Goal: Task Accomplishment & Management: Use online tool/utility

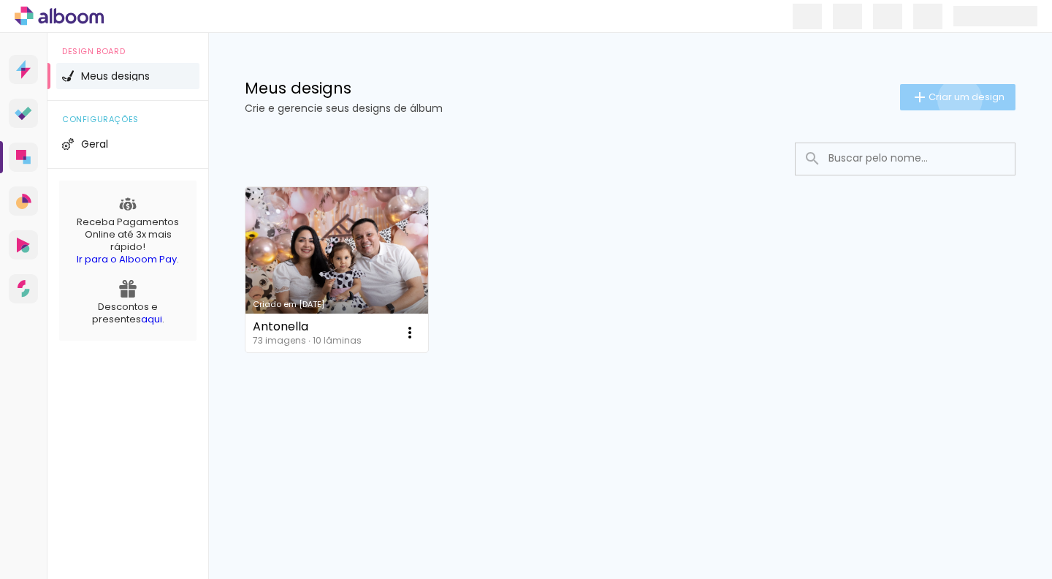
click at [957, 99] on span "Criar um design" at bounding box center [966, 96] width 76 height 9
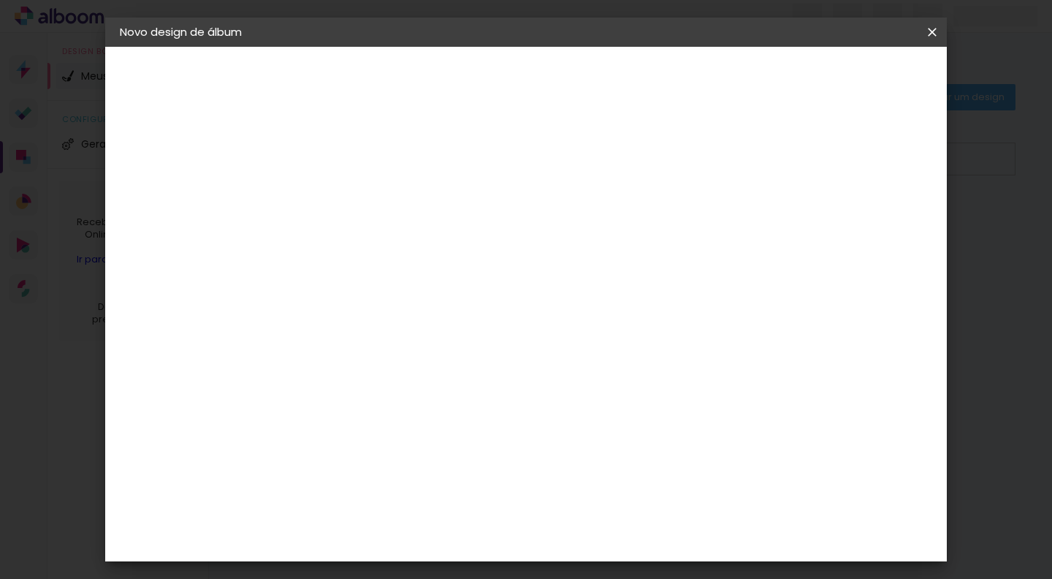
click at [359, 202] on input at bounding box center [359, 196] width 0 height 23
type input "Ayla"
type paper-input "Ayla"
click at [0, 0] on slot "Avançar" at bounding box center [0, 0] width 0 height 0
click at [360, 383] on div "Ágata" at bounding box center [366, 384] width 35 height 12
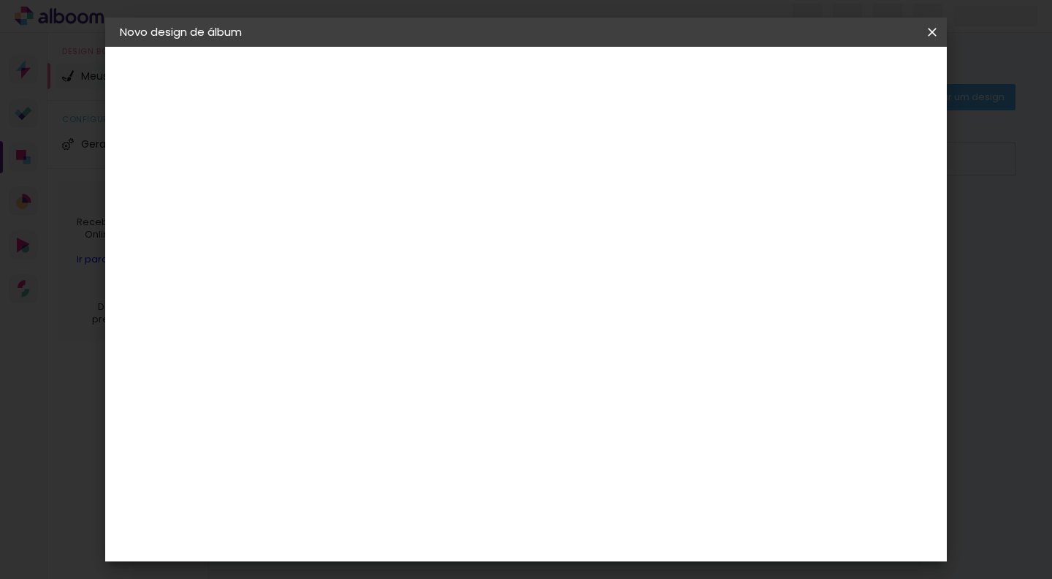
click at [0, 0] on slot "Avançar" at bounding box center [0, 0] width 0 height 0
click at [433, 245] on iron-icon at bounding box center [425, 254] width 18 height 18
click at [537, 238] on paper-item "Luxo" at bounding box center [621, 242] width 292 height 29
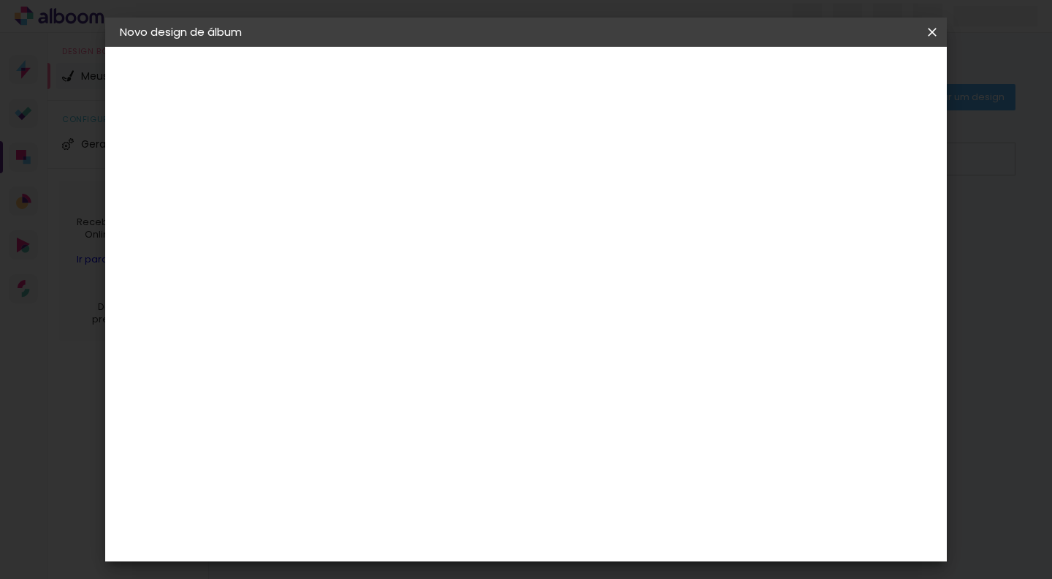
click at [538, 207] on input "Luxo" at bounding box center [448, 199] width 179 height 23
click at [0, 0] on slot "Book" at bounding box center [0, 0] width 0 height 0
click at [555, 195] on iron-icon at bounding box center [547, 199] width 18 height 18
click at [0, 0] on slot "Luxo" at bounding box center [0, 0] width 0 height 0
type input "Luxo"
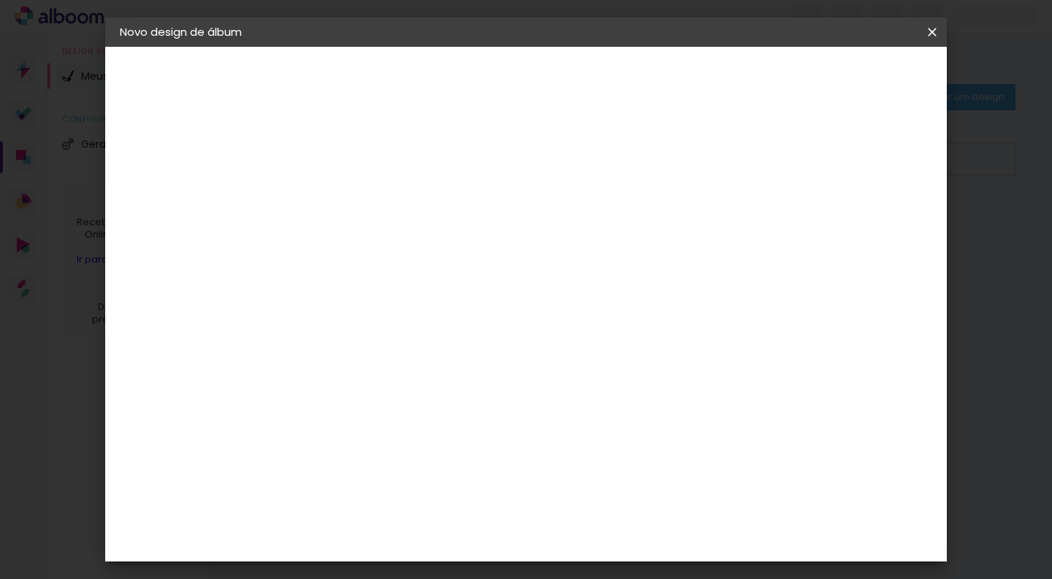
click at [457, 366] on span "20 × 30" at bounding box center [423, 381] width 68 height 30
click at [0, 0] on slot "Avançar" at bounding box center [0, 0] width 0 height 0
click at [852, 79] on span "Iniciar design" at bounding box center [818, 77] width 66 height 10
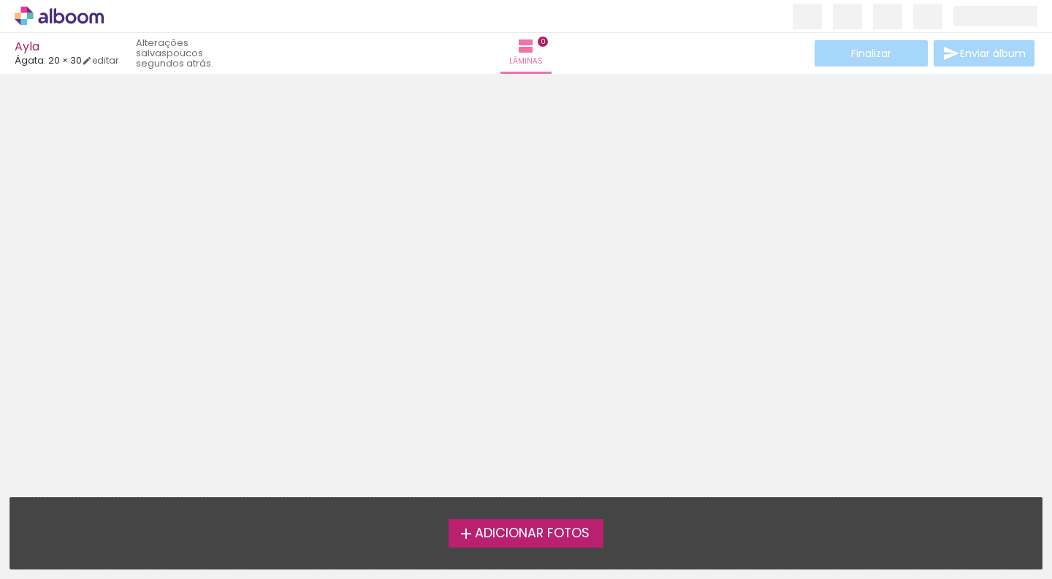
scroll to position [0, 1]
click at [514, 533] on span "Adicionar Fotos" at bounding box center [532, 533] width 115 height 13
click at [0, 0] on input "file" at bounding box center [0, 0] width 0 height 0
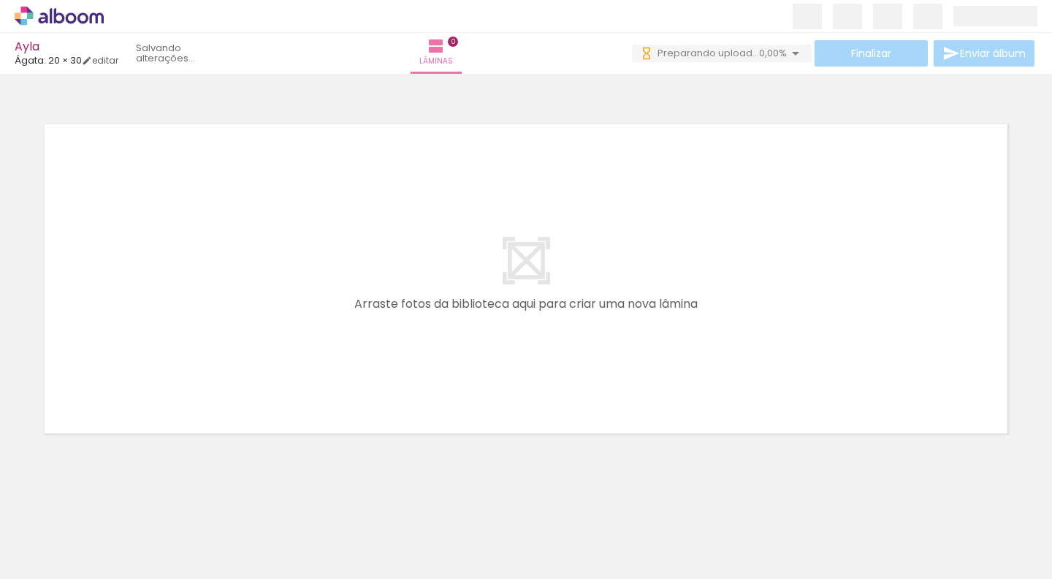
scroll to position [0, 0]
click at [576, 536] on div at bounding box center [565, 529] width 48 height 72
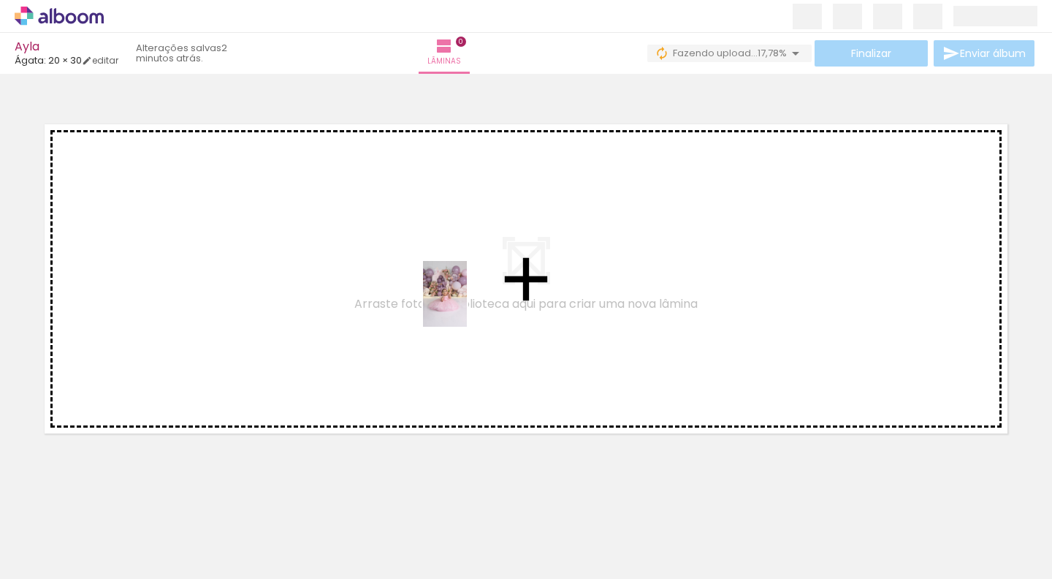
drag, startPoint x: 576, startPoint y: 535, endPoint x: 466, endPoint y: 303, distance: 257.1
click at [466, 303] on quentale-workspace at bounding box center [526, 289] width 1052 height 579
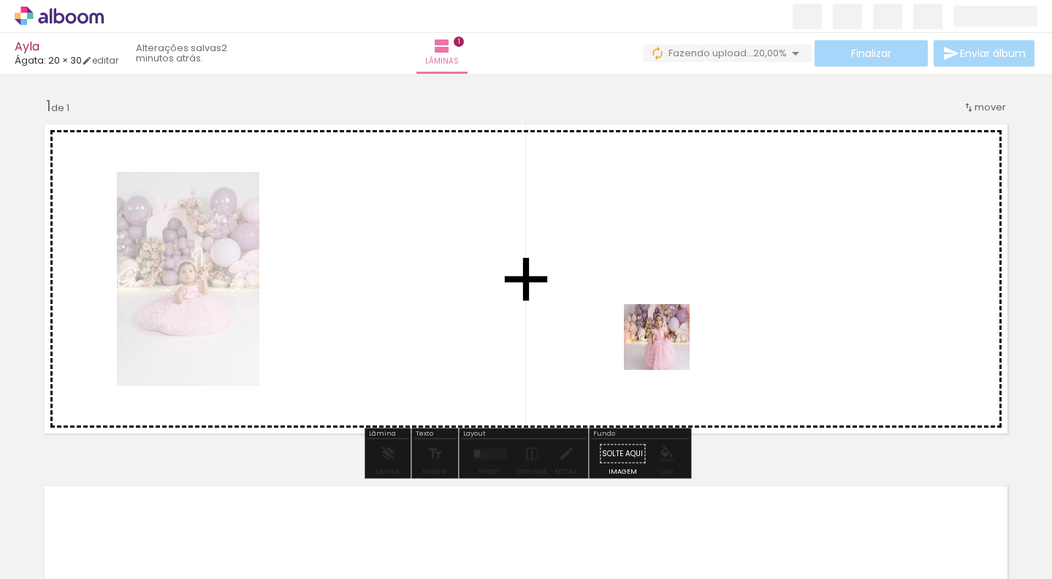
drag, startPoint x: 655, startPoint y: 531, endPoint x: 671, endPoint y: 270, distance: 261.3
click at [671, 270] on quentale-workspace at bounding box center [526, 289] width 1052 height 579
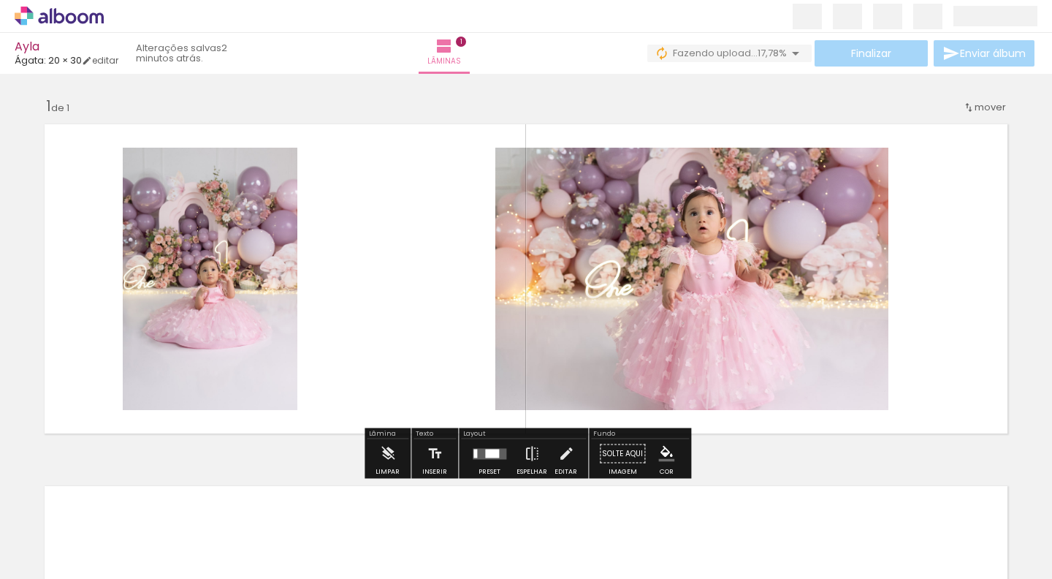
click at [488, 457] on div at bounding box center [492, 453] width 14 height 9
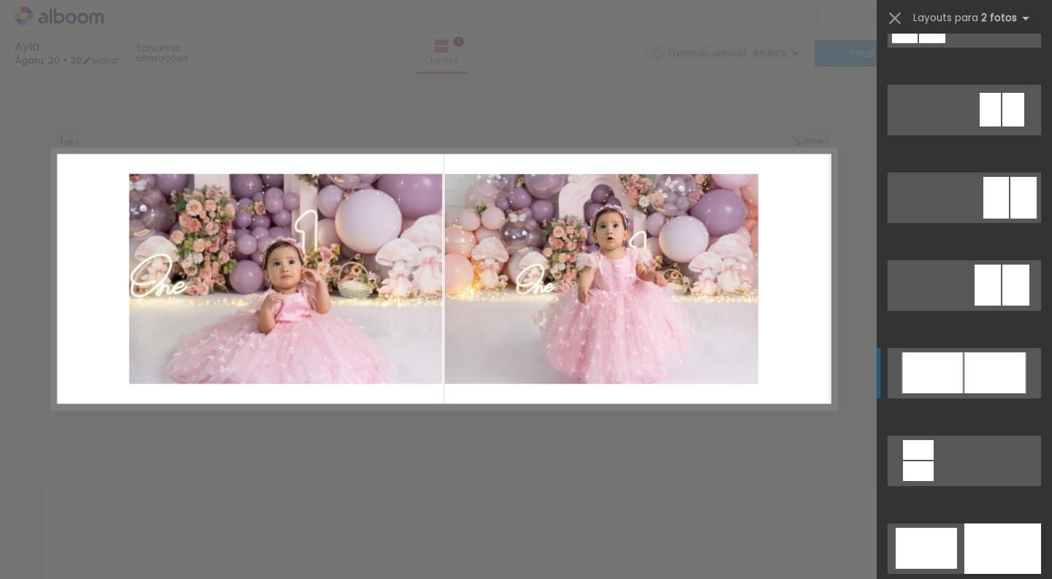
scroll to position [3468, 0]
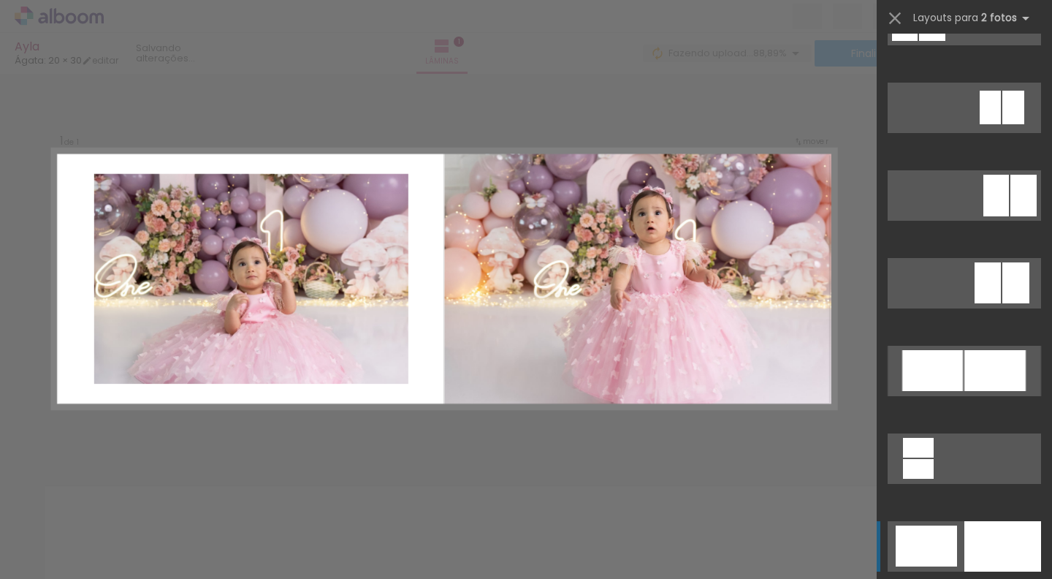
click at [960, 552] on quentale-layouter at bounding box center [964, 546] width 153 height 50
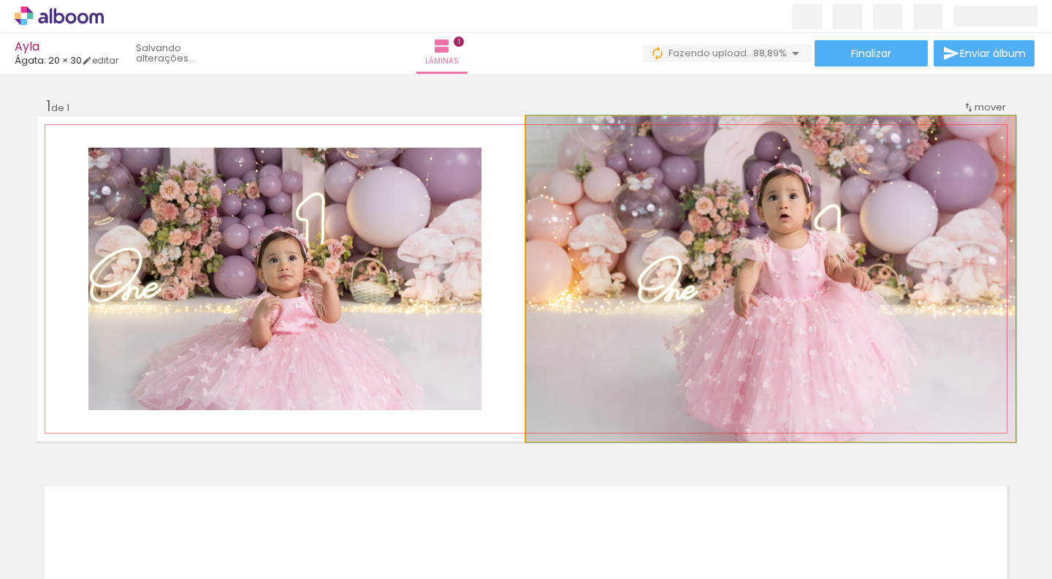
click at [791, 216] on quentale-photo at bounding box center [770, 278] width 489 height 325
drag, startPoint x: 817, startPoint y: 214, endPoint x: 813, endPoint y: 236, distance: 22.3
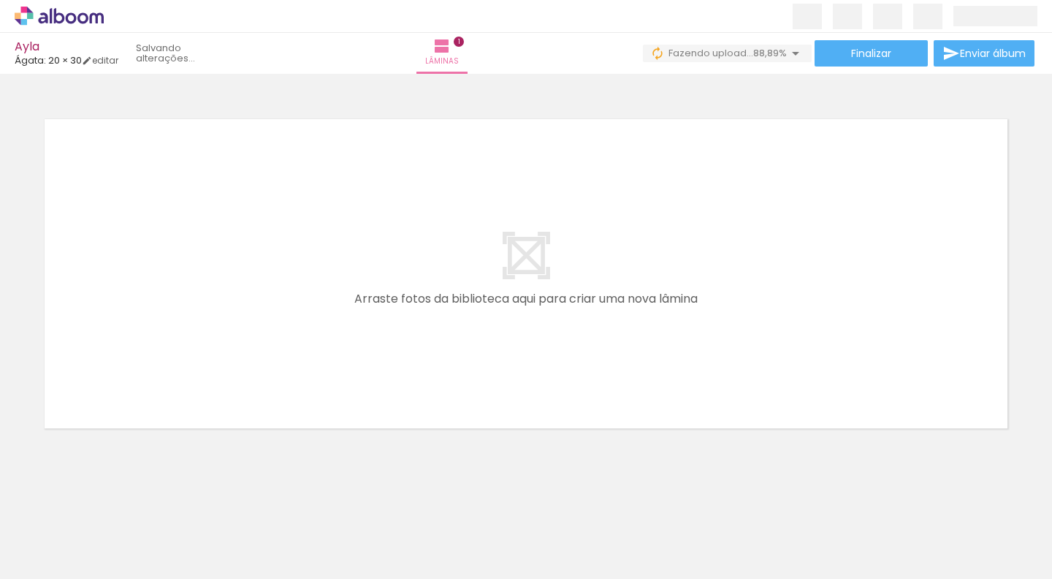
scroll to position [0, 1061]
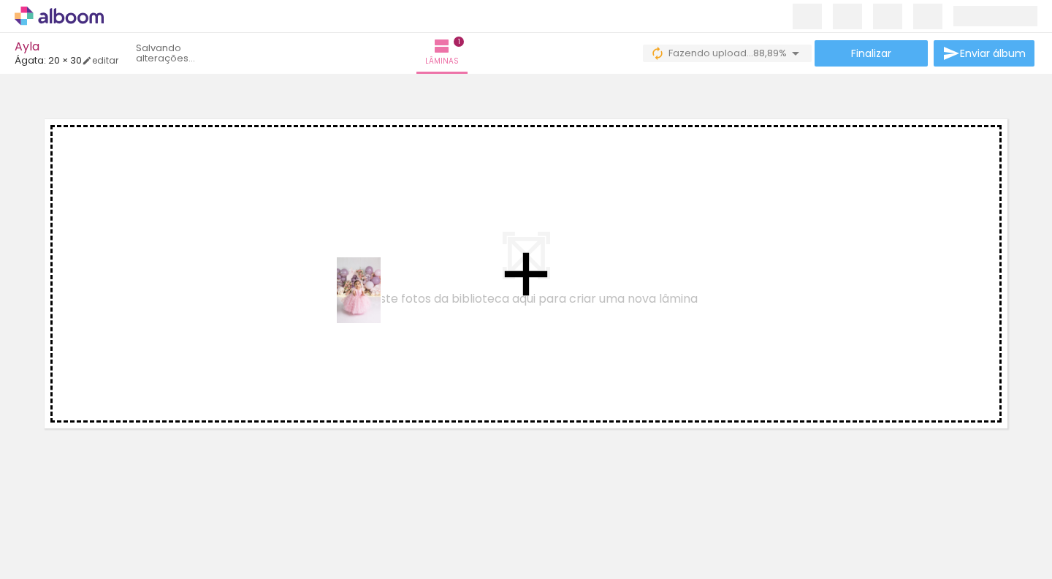
drag, startPoint x: 736, startPoint y: 538, endPoint x: 341, endPoint y: 289, distance: 466.7
click at [341, 289] on quentale-workspace at bounding box center [526, 289] width 1052 height 579
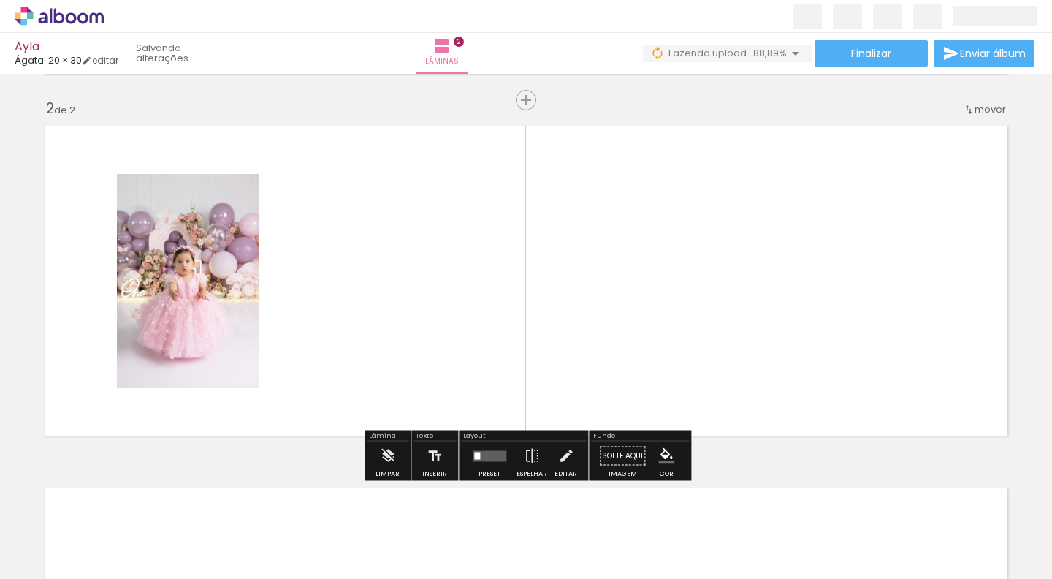
scroll to position [0, 1244]
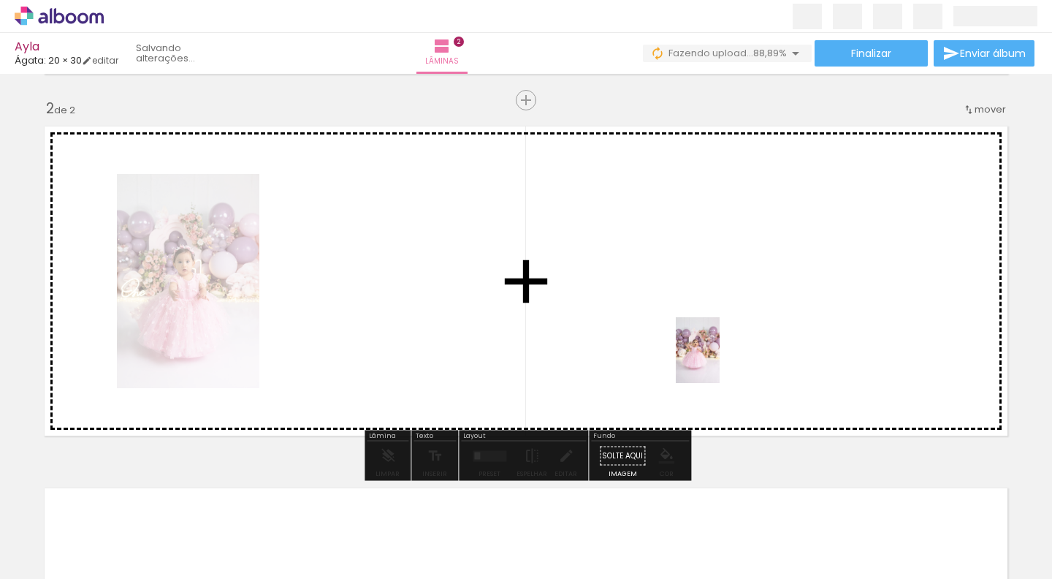
drag, startPoint x: 792, startPoint y: 546, endPoint x: 657, endPoint y: 308, distance: 273.4
click at [657, 308] on quentale-workspace at bounding box center [526, 289] width 1052 height 579
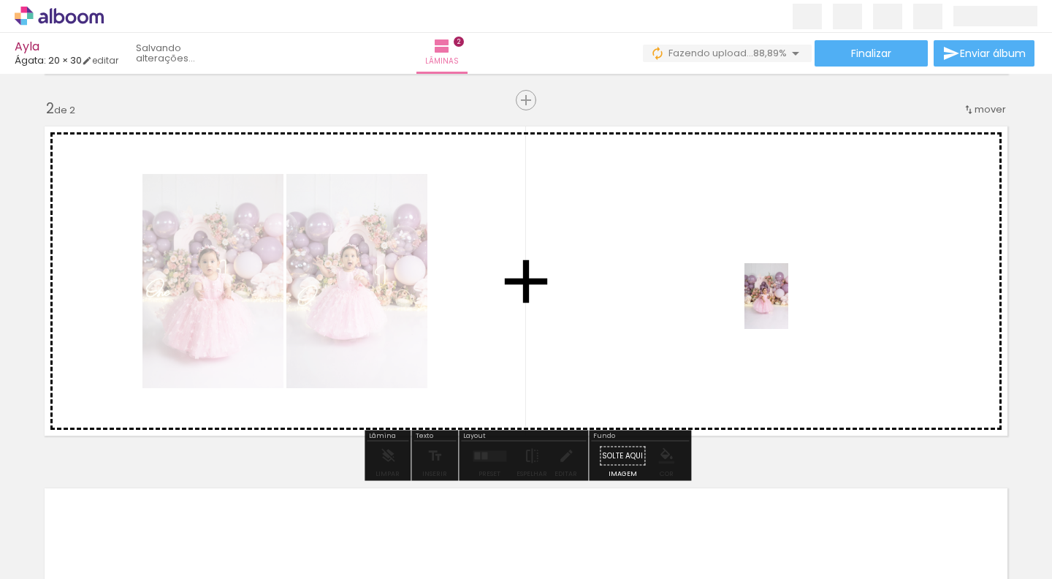
drag, startPoint x: 875, startPoint y: 546, endPoint x: 785, endPoint y: 302, distance: 260.7
click at [785, 302] on quentale-workspace at bounding box center [526, 289] width 1052 height 579
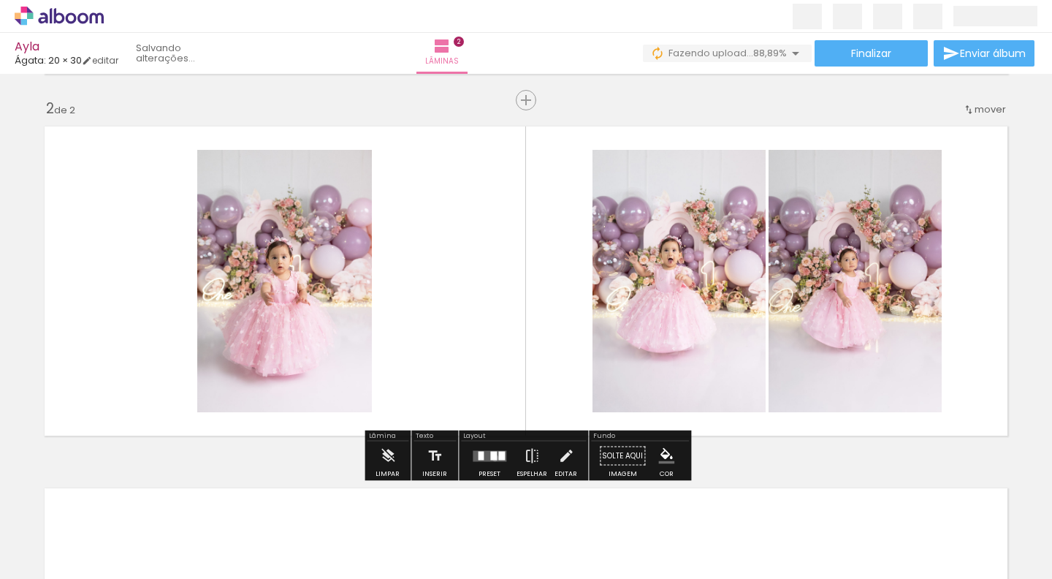
click at [492, 457] on div at bounding box center [493, 455] width 7 height 9
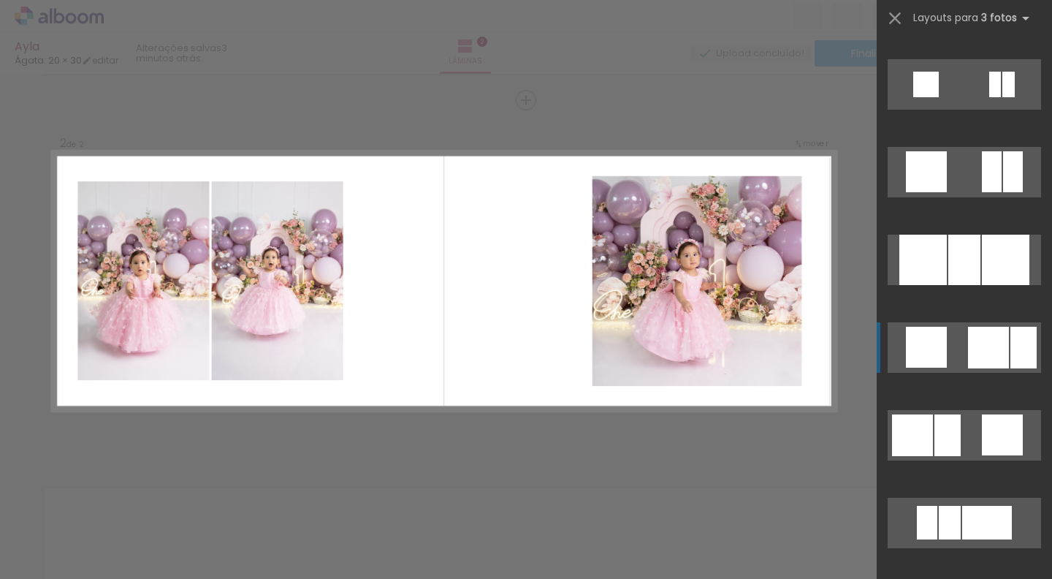
scroll to position [2004, 0]
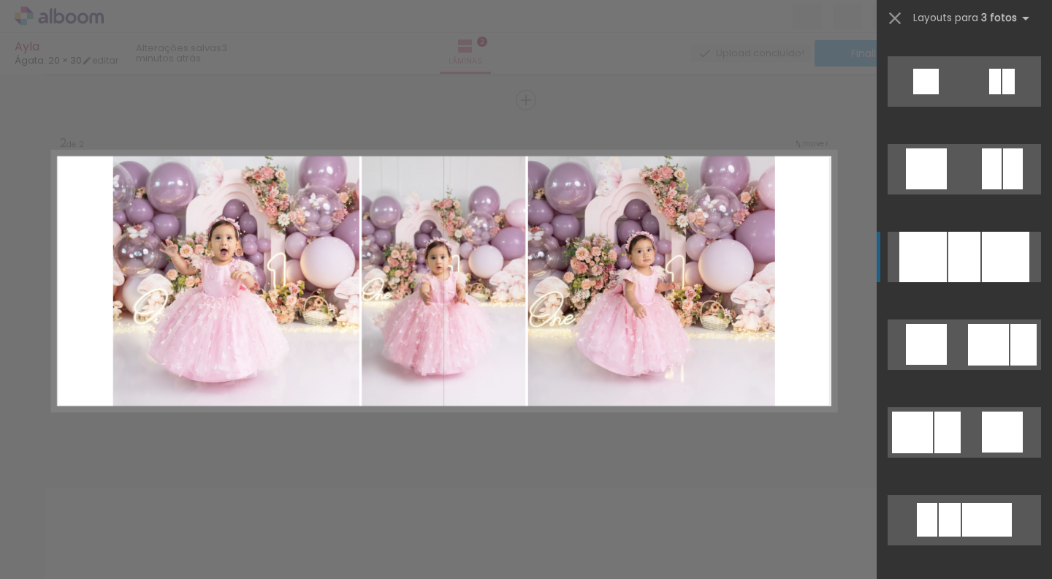
click at [967, 278] on div at bounding box center [964, 257] width 32 height 50
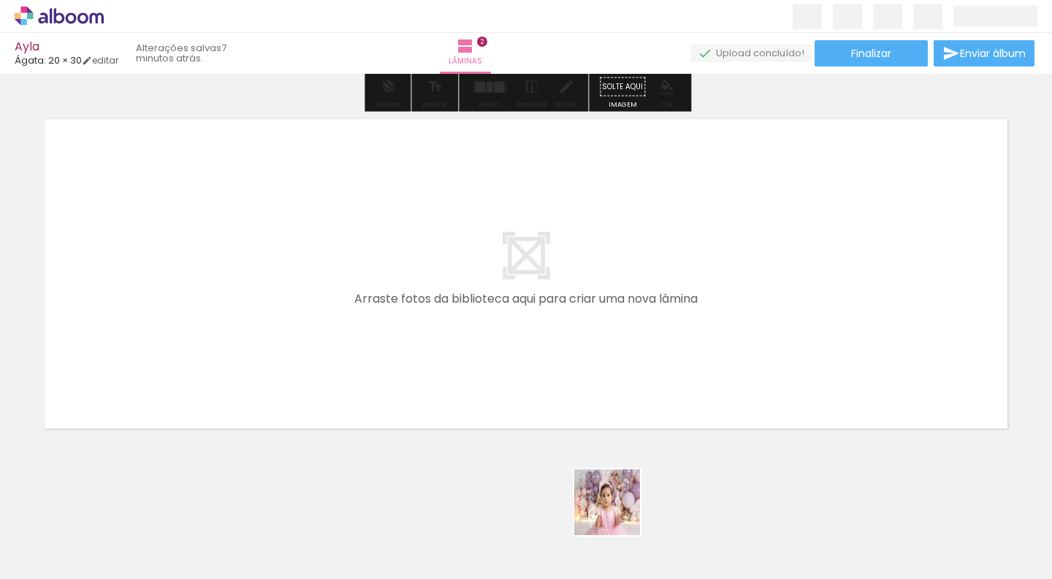
scroll to position [1, 0]
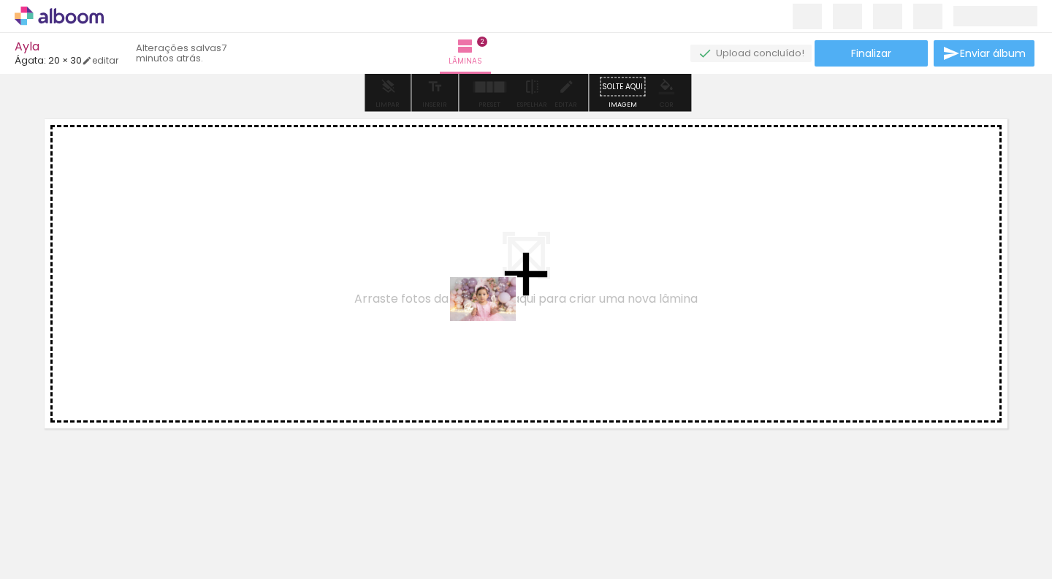
drag, startPoint x: 624, startPoint y: 534, endPoint x: 424, endPoint y: 279, distance: 324.1
click at [424, 279] on quentale-workspace at bounding box center [526, 289] width 1052 height 579
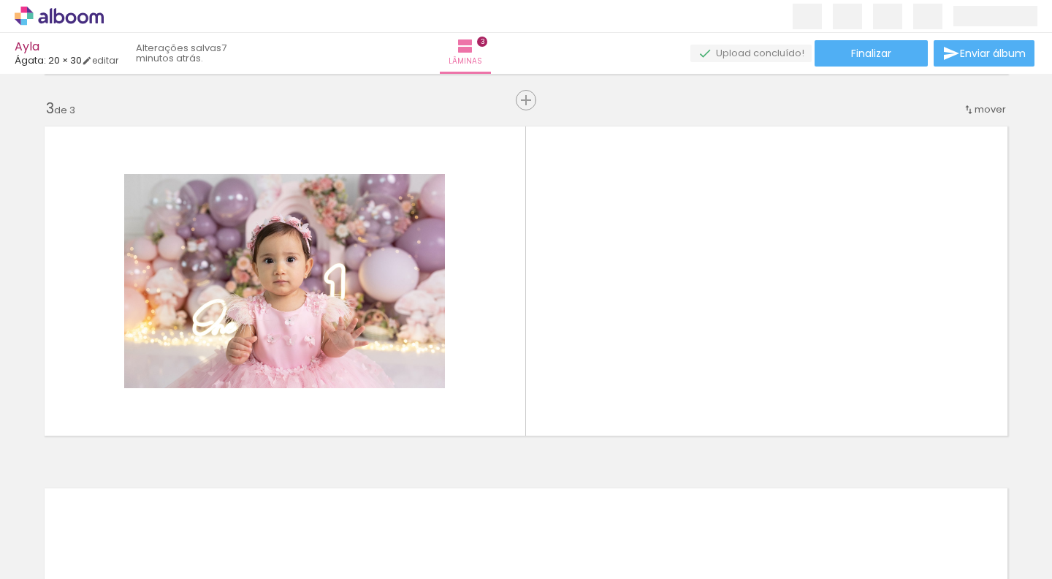
scroll to position [720, 0]
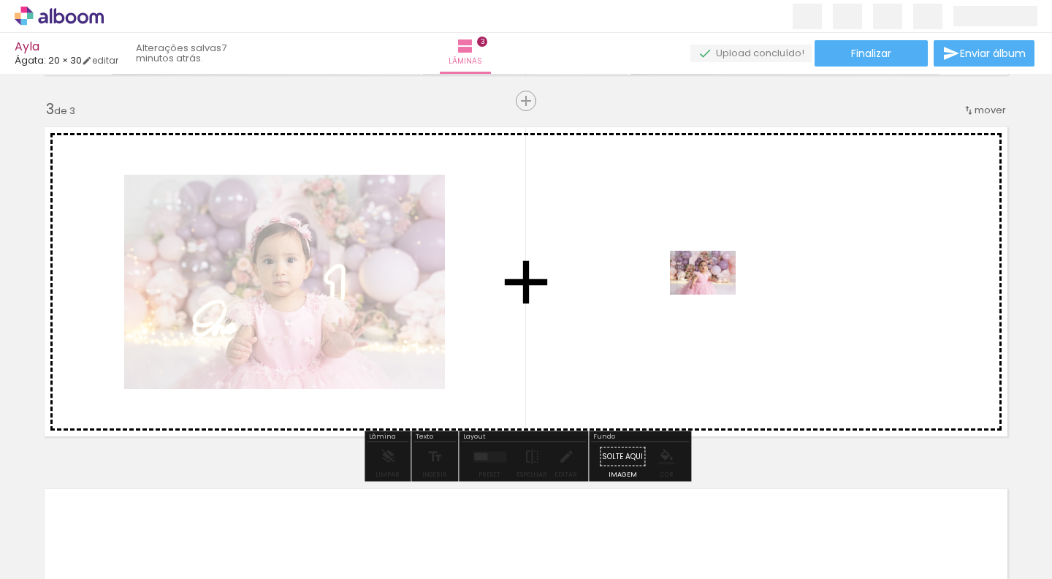
drag, startPoint x: 710, startPoint y: 534, endPoint x: 714, endPoint y: 294, distance: 240.4
click at [714, 294] on quentale-workspace at bounding box center [526, 289] width 1052 height 579
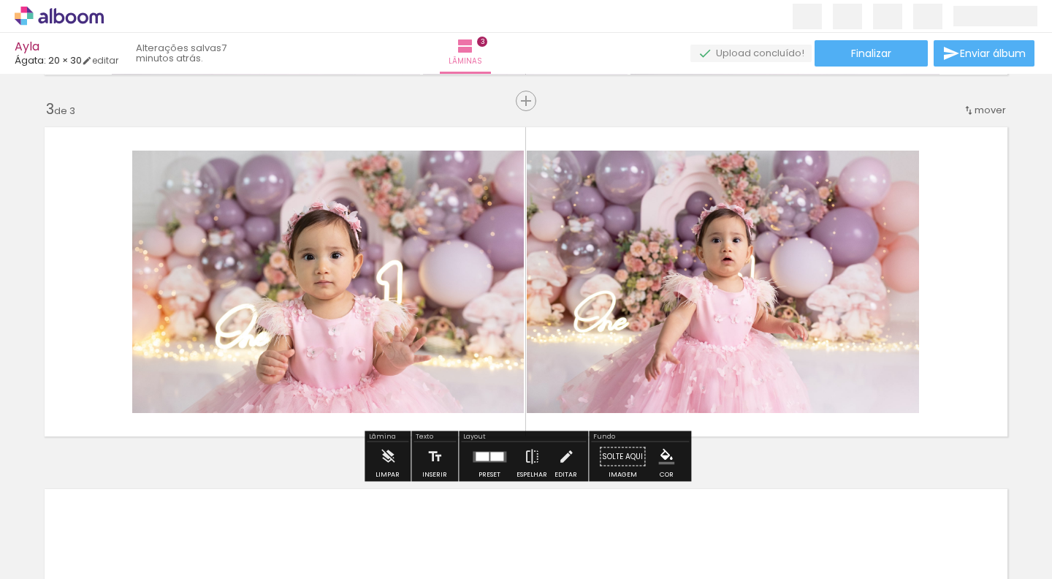
scroll to position [0, 0]
click at [482, 459] on div at bounding box center [482, 455] width 13 height 9
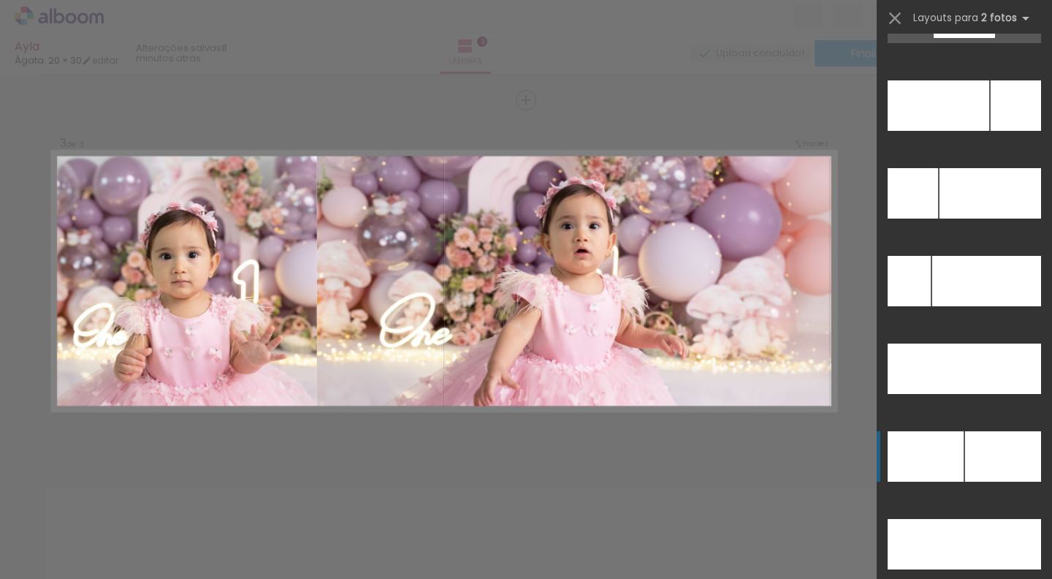
scroll to position [6628, 0]
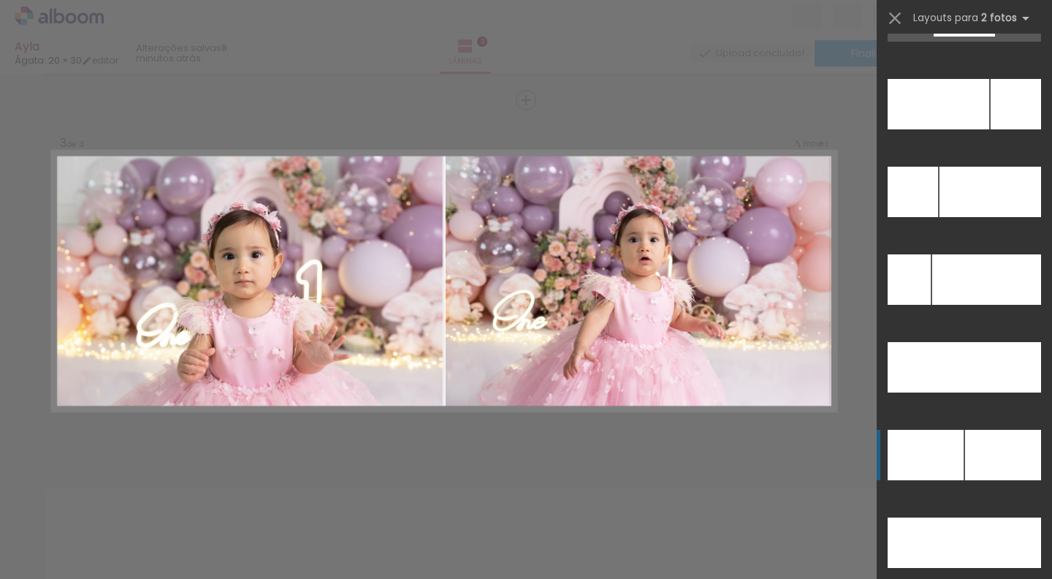
click at [990, 468] on div at bounding box center [1003, 455] width 76 height 50
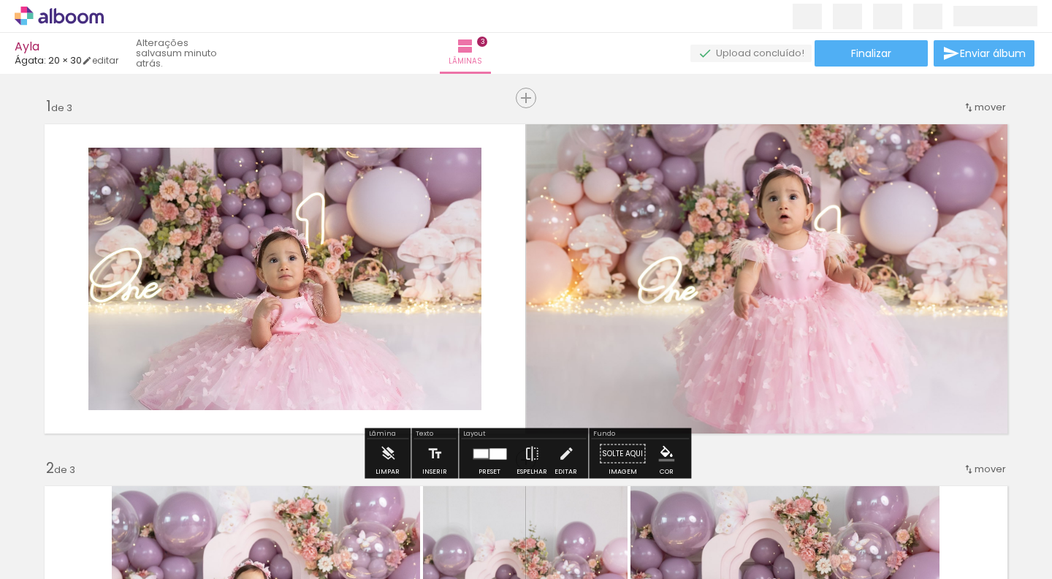
scroll to position [0, 0]
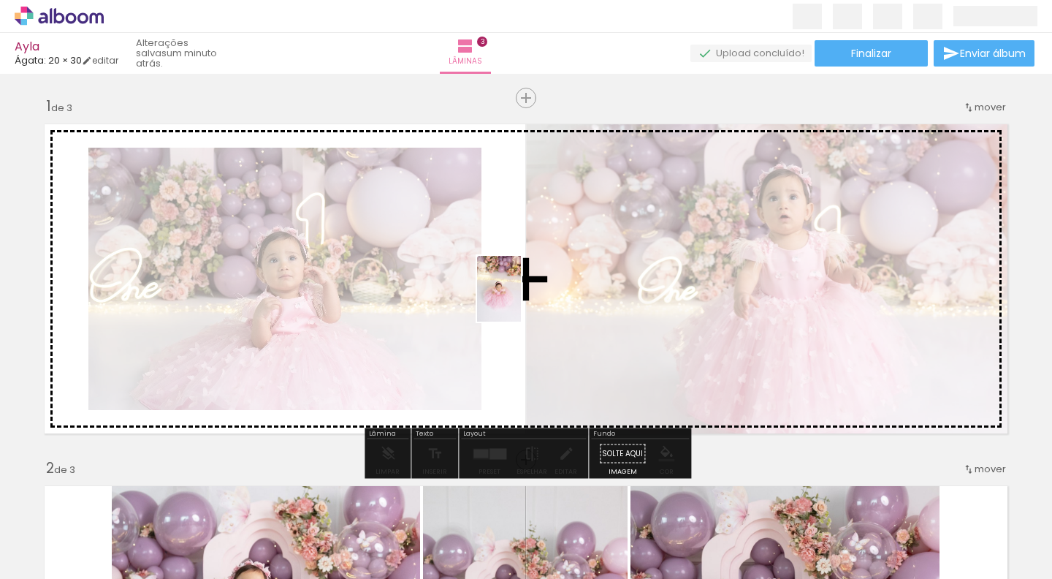
drag, startPoint x: 326, startPoint y: 538, endPoint x: 521, endPoint y: 299, distance: 307.8
click at [521, 299] on quentale-workspace at bounding box center [526, 289] width 1052 height 579
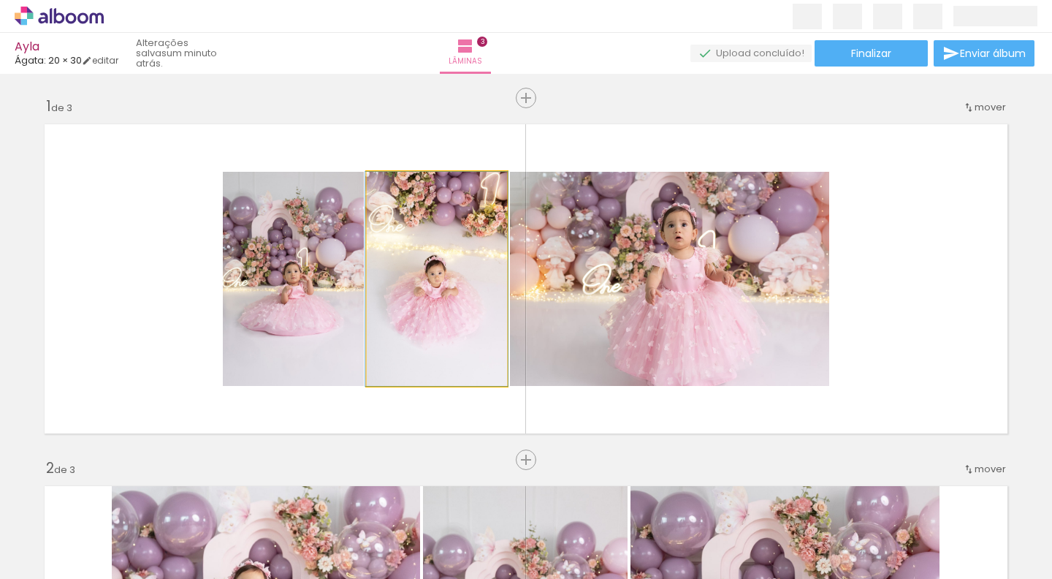
click at [462, 302] on quentale-photo at bounding box center [437, 279] width 140 height 214
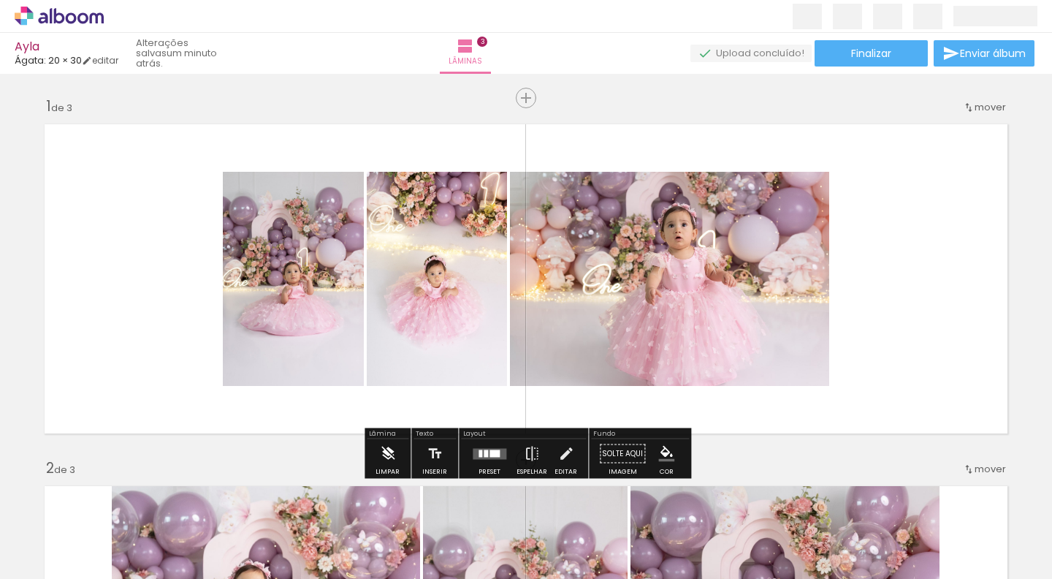
click at [383, 459] on iron-icon at bounding box center [388, 453] width 16 height 29
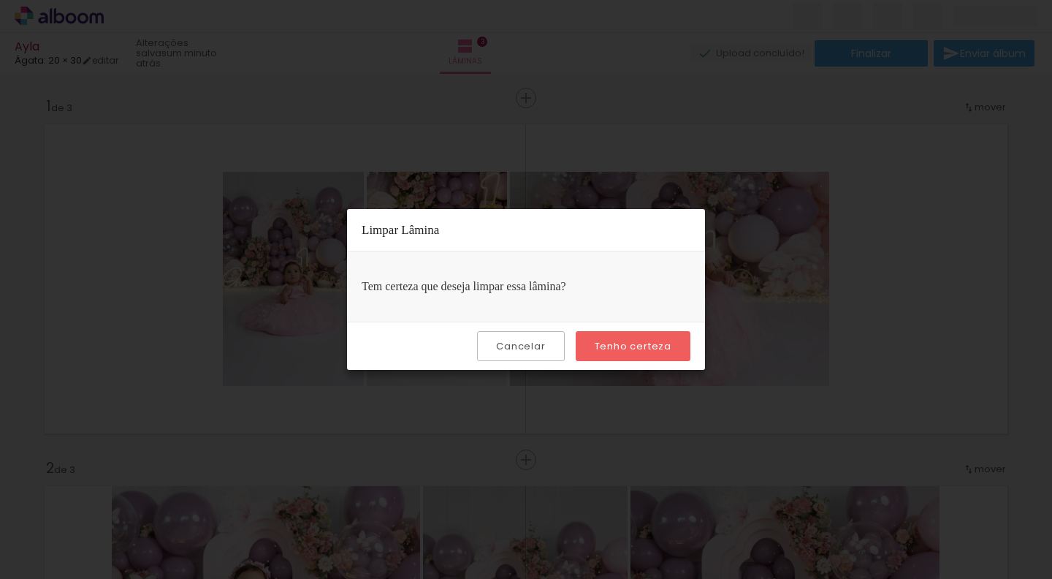
click at [522, 354] on paper-button "Cancelar" at bounding box center [520, 346] width 87 height 30
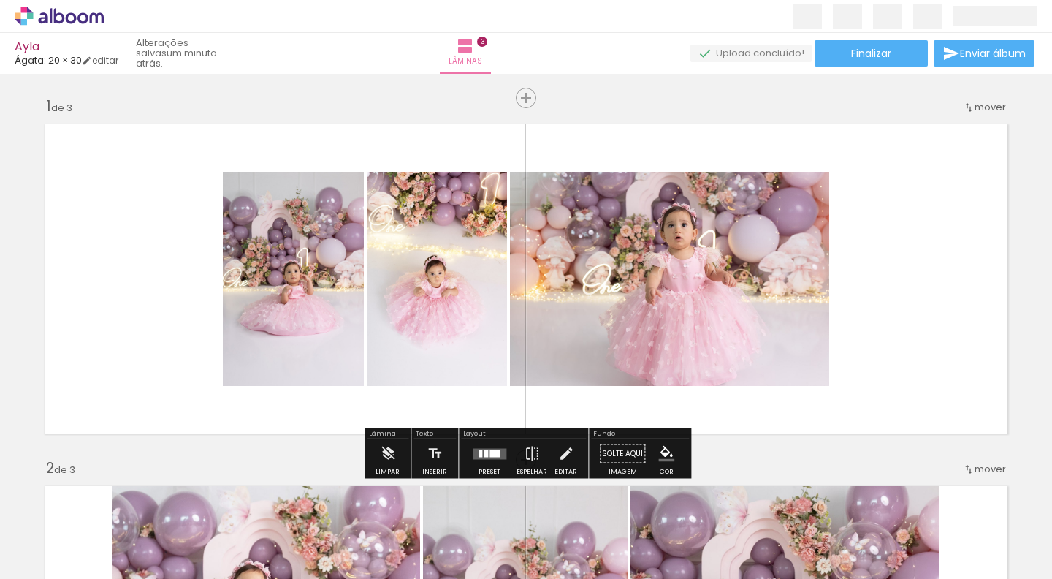
click at [449, 313] on quentale-photo at bounding box center [437, 279] width 140 height 214
click at [391, 455] on iron-icon at bounding box center [388, 453] width 16 height 29
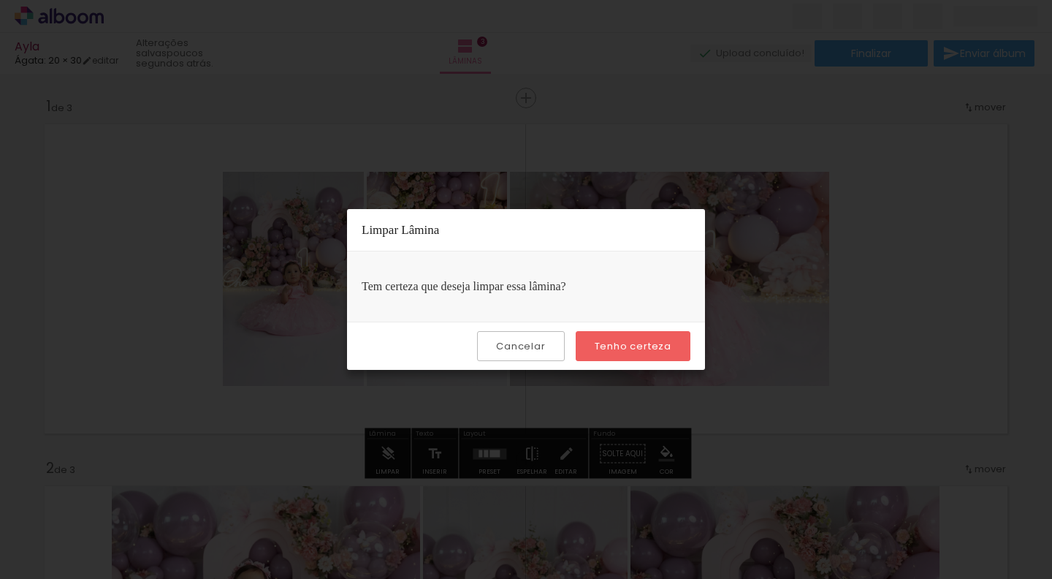
click at [0, 0] on slot "Tenho certeza" at bounding box center [0, 0] width 0 height 0
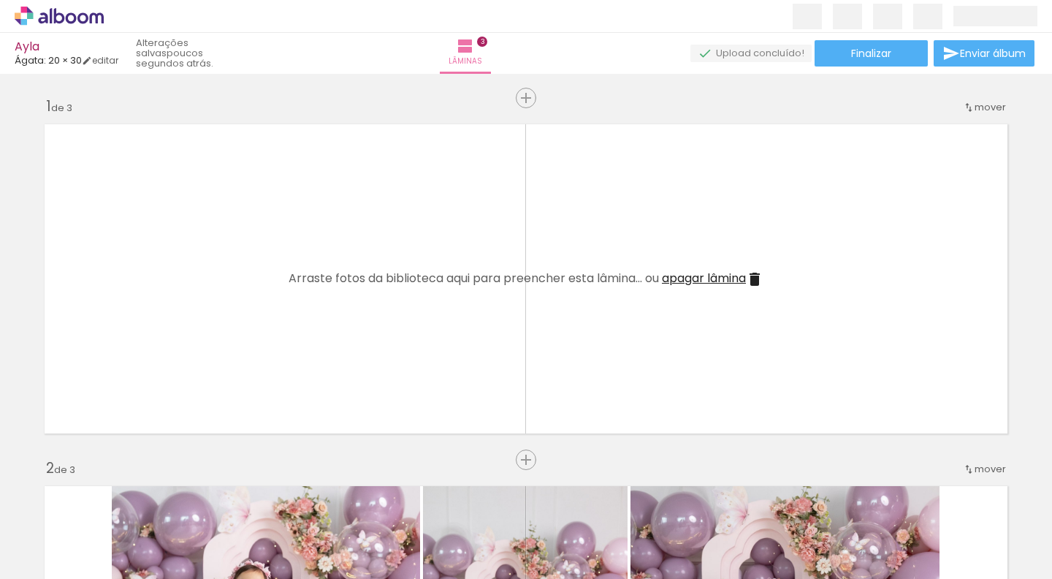
scroll to position [0, 1069]
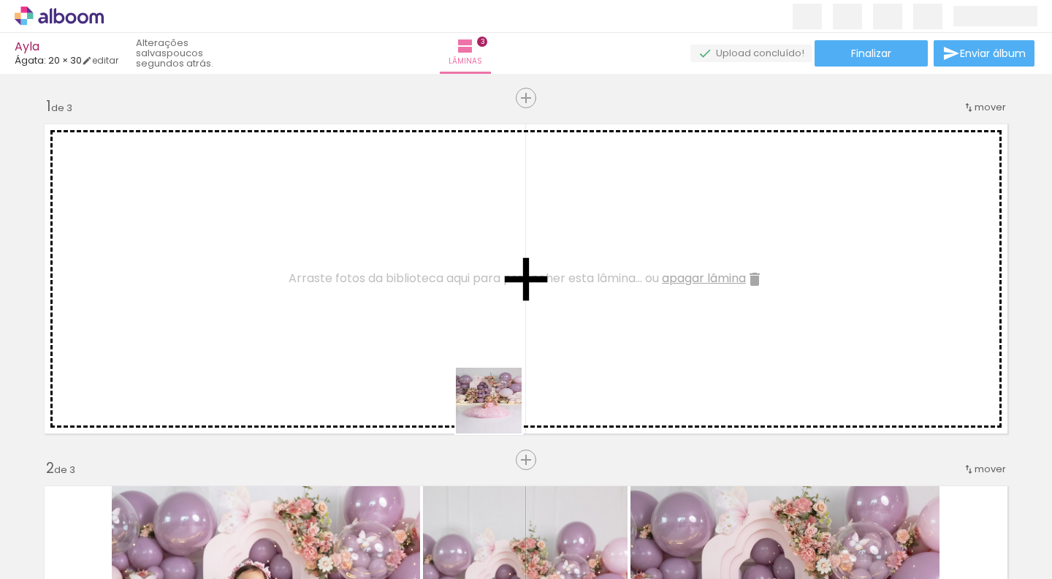
drag, startPoint x: 548, startPoint y: 549, endPoint x: 448, endPoint y: 337, distance: 234.3
click at [448, 337] on quentale-workspace at bounding box center [526, 289] width 1052 height 579
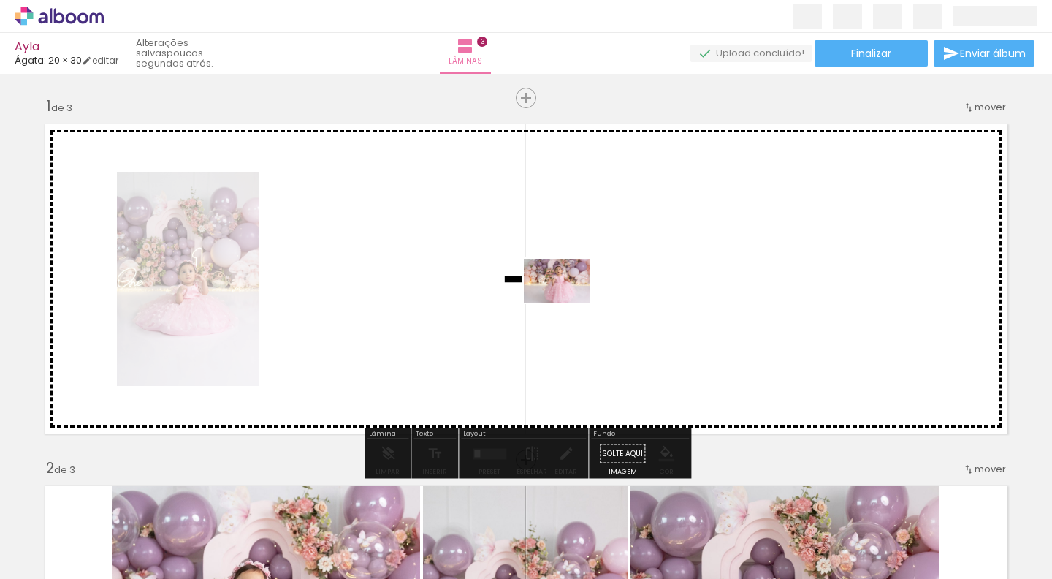
drag, startPoint x: 628, startPoint y: 541, endPoint x: 567, endPoint y: 300, distance: 248.0
click at [567, 300] on quentale-workspace at bounding box center [526, 289] width 1052 height 579
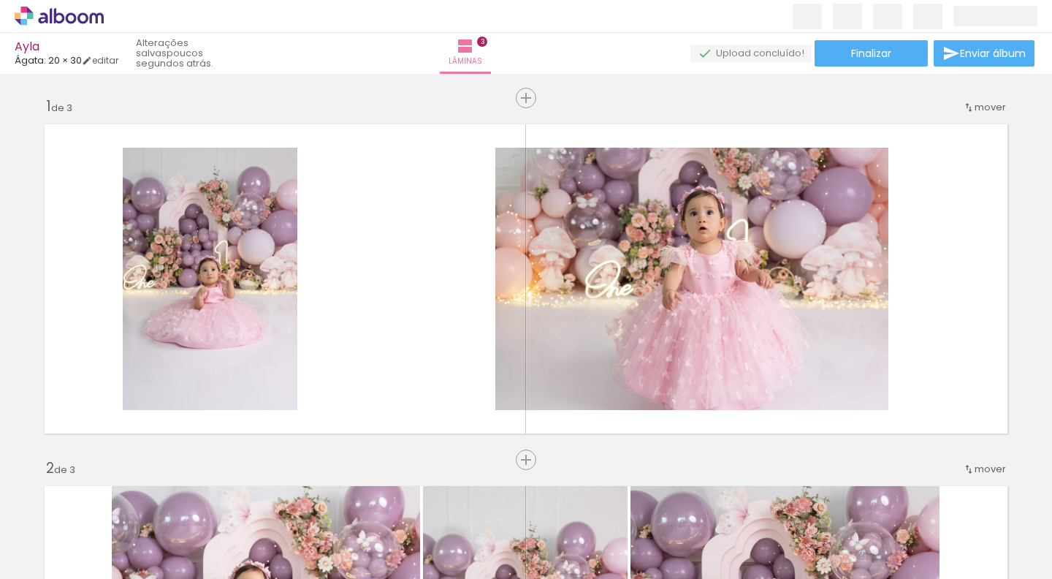
scroll to position [0, 1612]
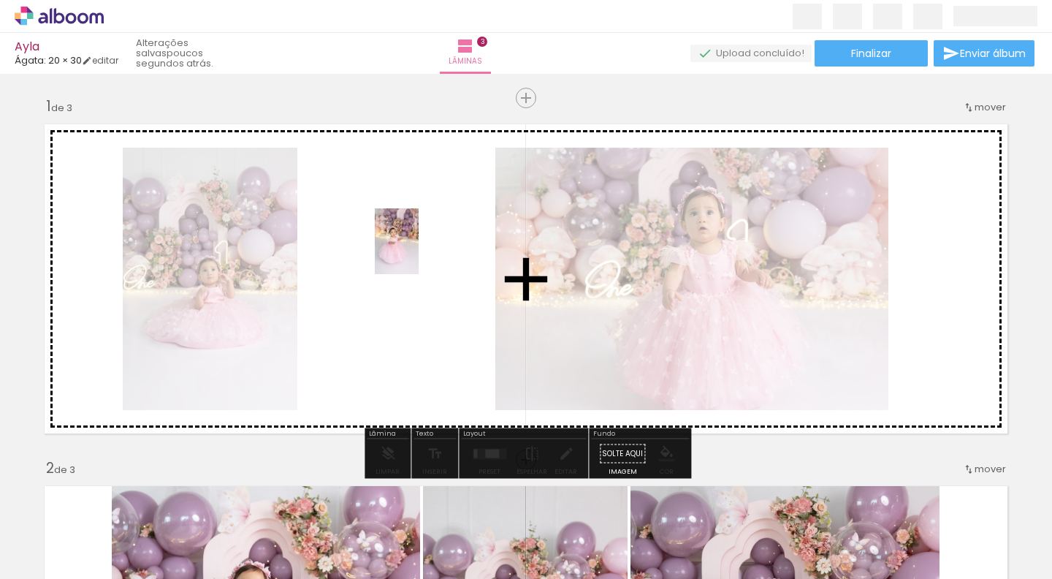
drag, startPoint x: 665, startPoint y: 533, endPoint x: 419, endPoint y: 252, distance: 374.2
click at [419, 252] on quentale-workspace at bounding box center [526, 289] width 1052 height 579
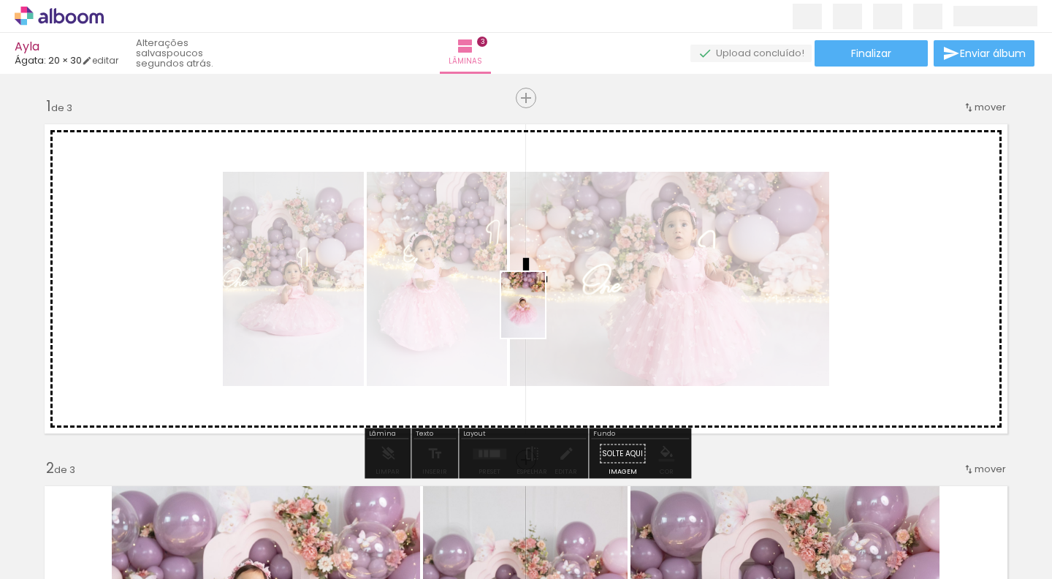
drag, startPoint x: 586, startPoint y: 559, endPoint x: 545, endPoint y: 316, distance: 246.7
click at [545, 316] on quentale-workspace at bounding box center [526, 289] width 1052 height 579
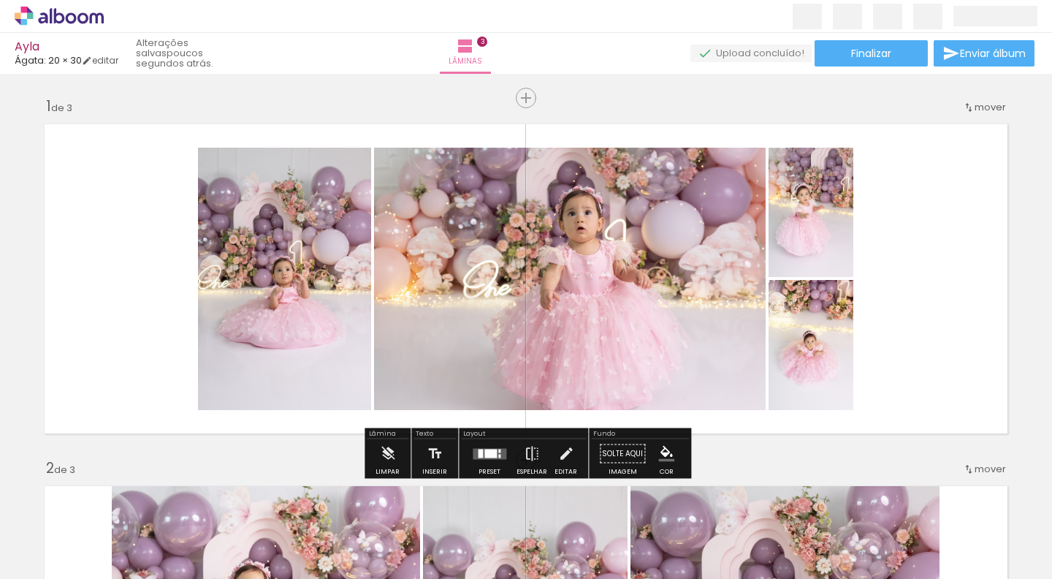
click at [484, 457] on div at bounding box center [490, 453] width 12 height 9
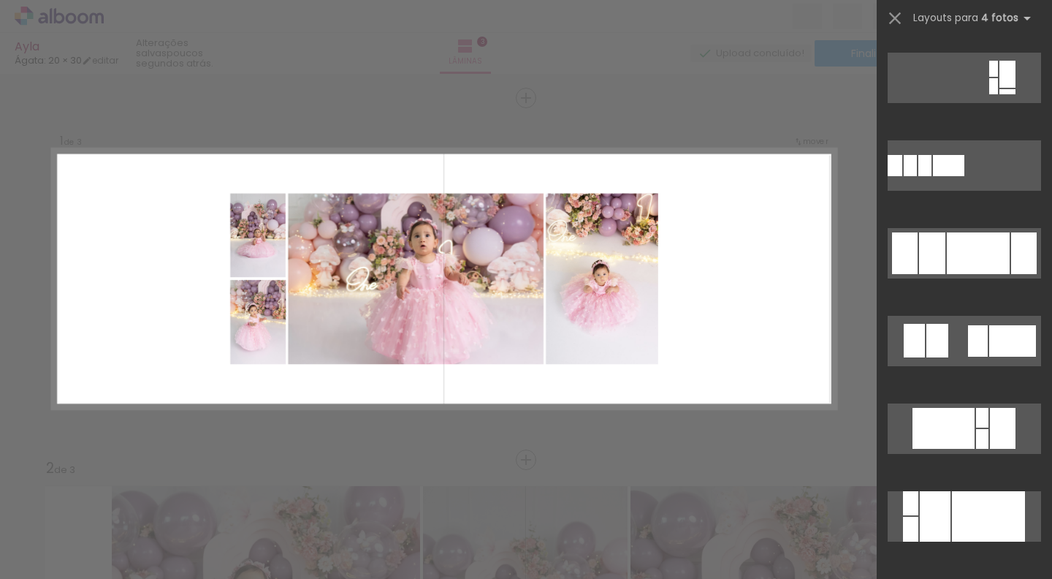
scroll to position [1222, 0]
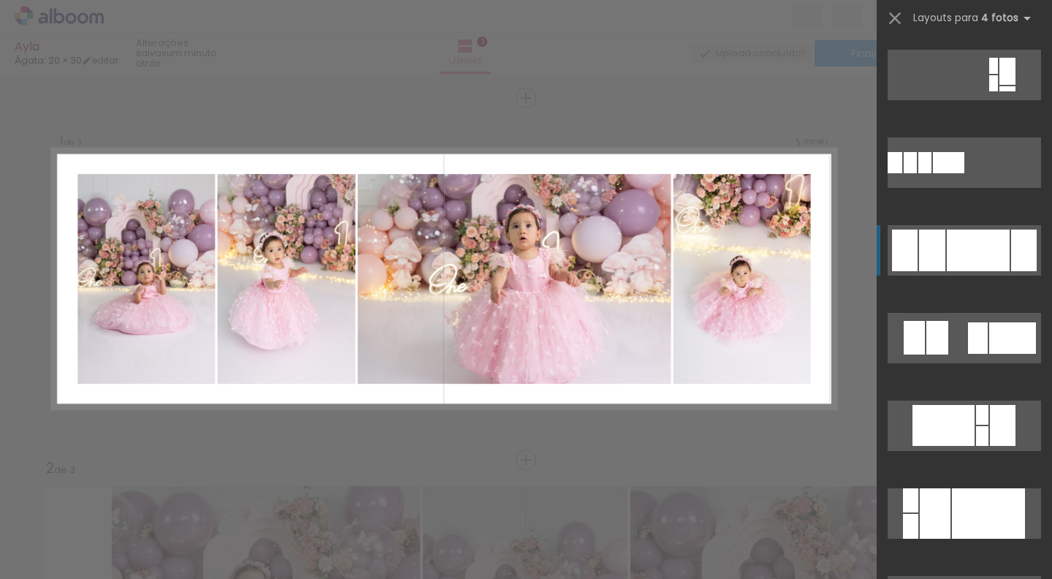
click at [991, 256] on div at bounding box center [978, 250] width 63 height 42
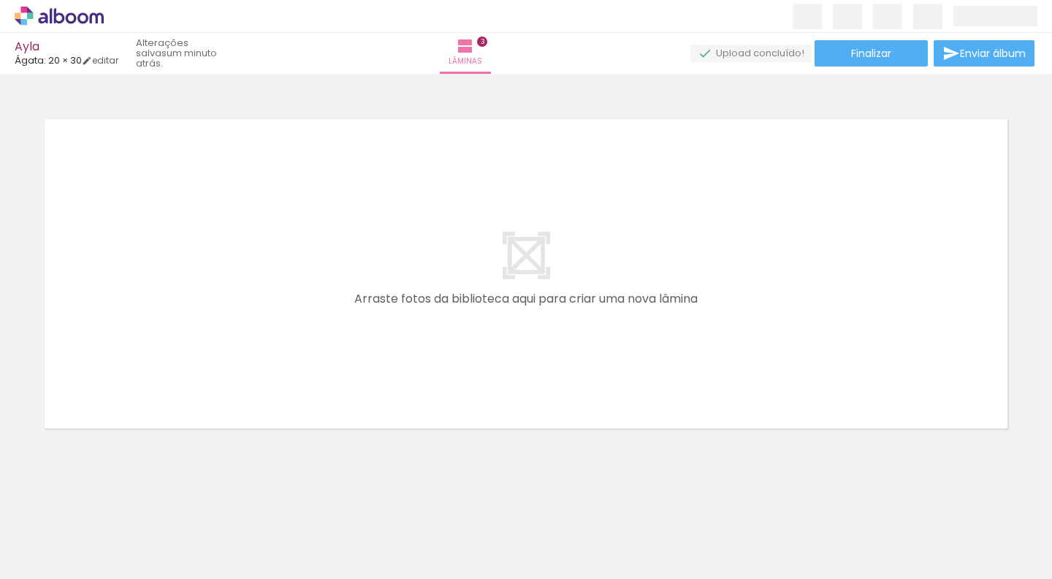
scroll to position [0, 1933]
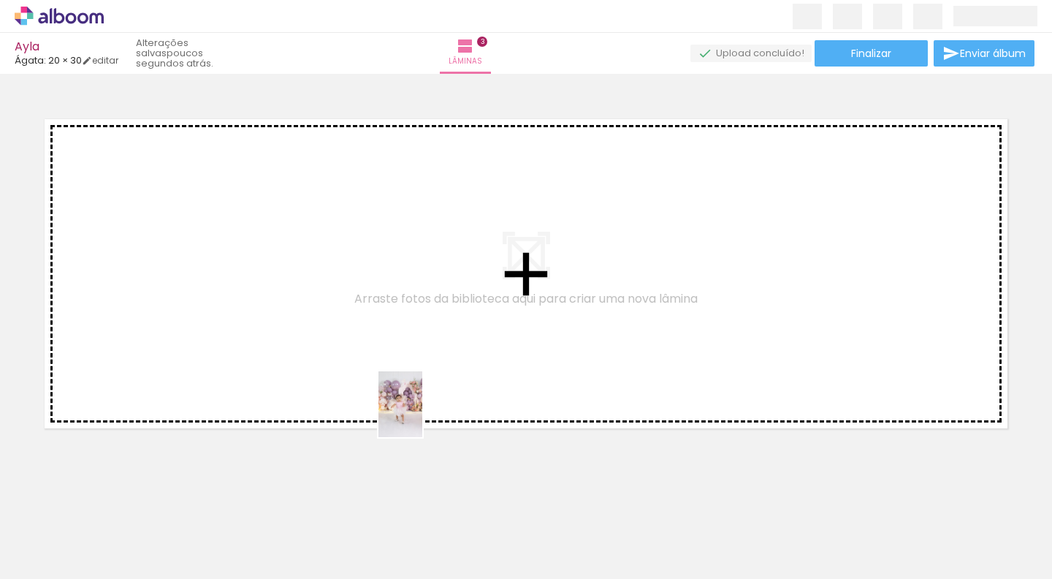
drag, startPoint x: 424, startPoint y: 538, endPoint x: 422, endPoint y: 415, distance: 123.5
click at [422, 415] on quentale-workspace at bounding box center [526, 289] width 1052 height 579
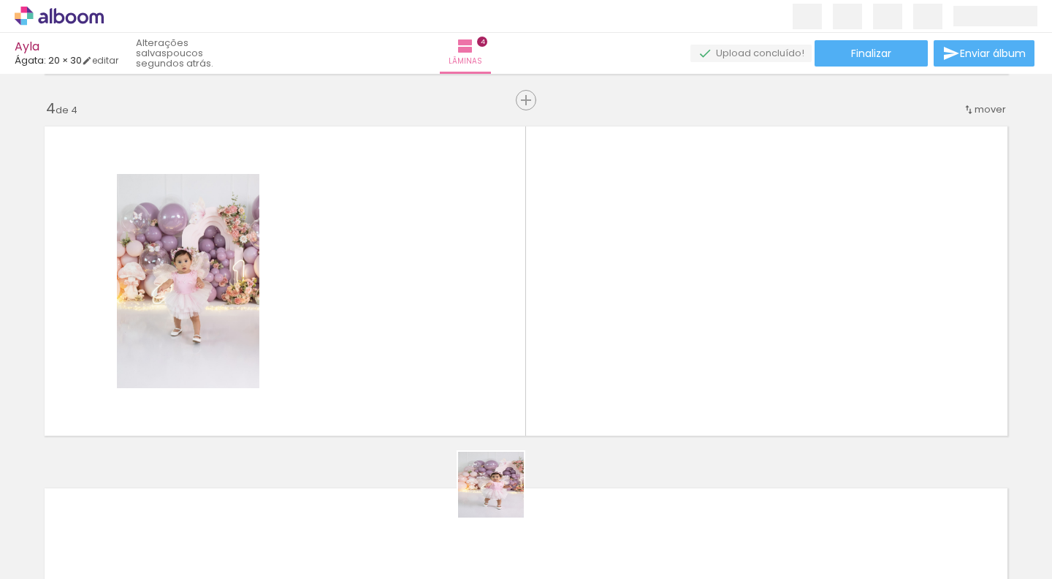
drag, startPoint x: 505, startPoint y: 535, endPoint x: 489, endPoint y: 388, distance: 147.8
click at [489, 388] on quentale-workspace at bounding box center [526, 289] width 1052 height 579
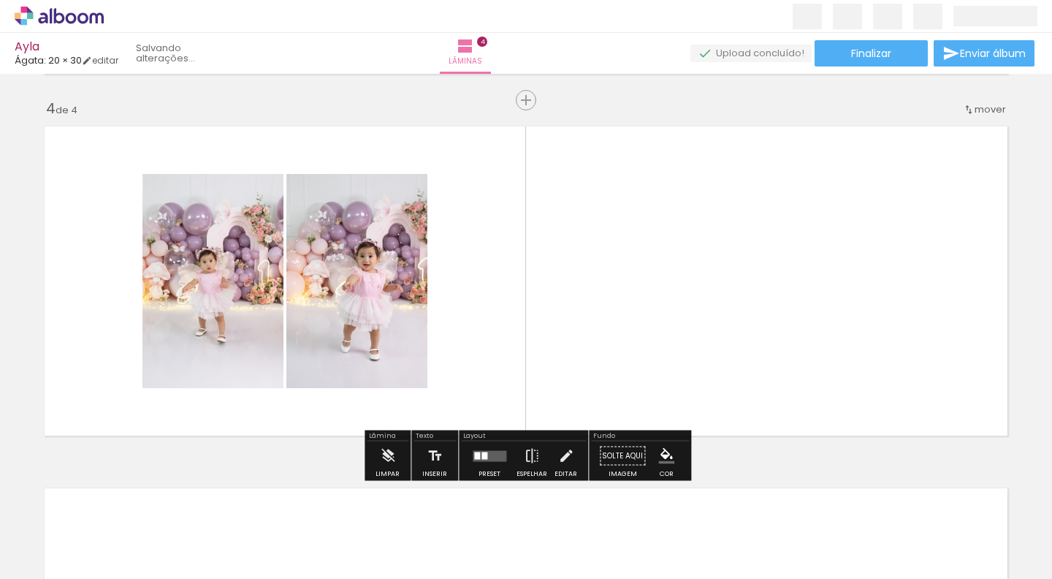
scroll to position [1080, 0]
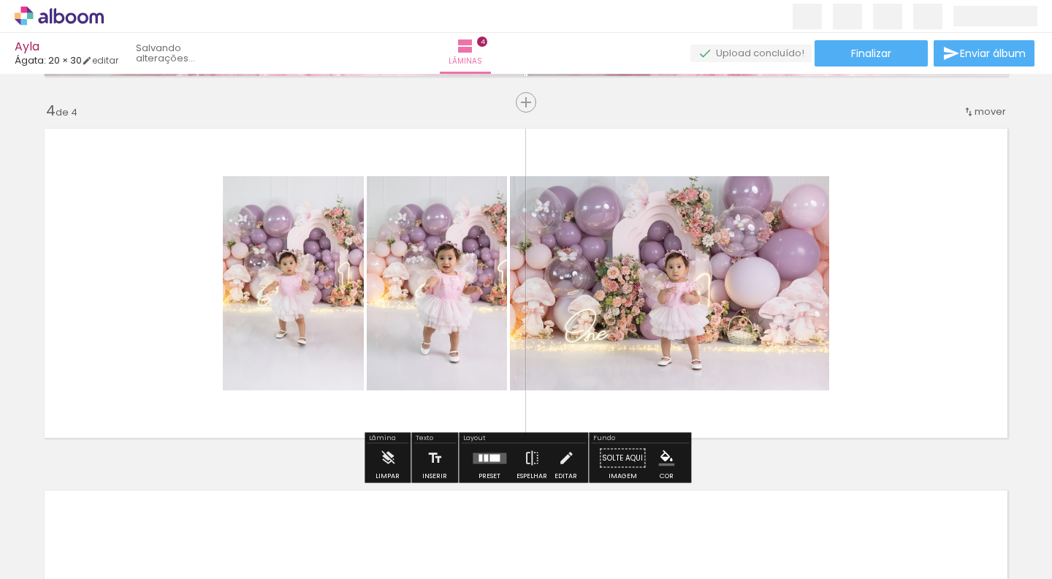
drag, startPoint x: 587, startPoint y: 533, endPoint x: 565, endPoint y: 345, distance: 189.0
click at [565, 345] on quentale-workspace at bounding box center [526, 289] width 1052 height 579
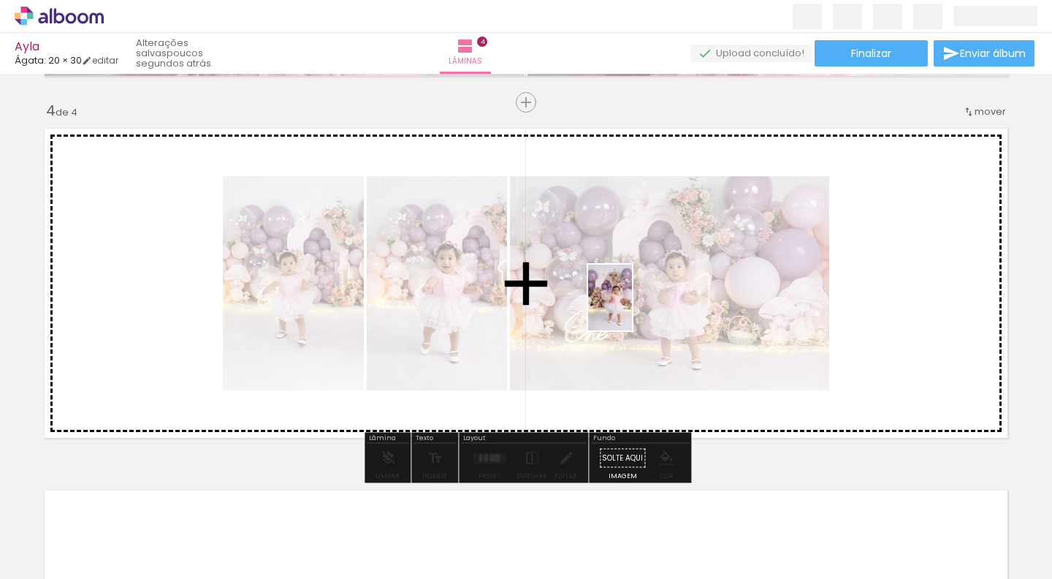
drag, startPoint x: 671, startPoint y: 546, endPoint x: 631, endPoint y: 308, distance: 242.1
click at [631, 308] on quentale-workspace at bounding box center [526, 289] width 1052 height 579
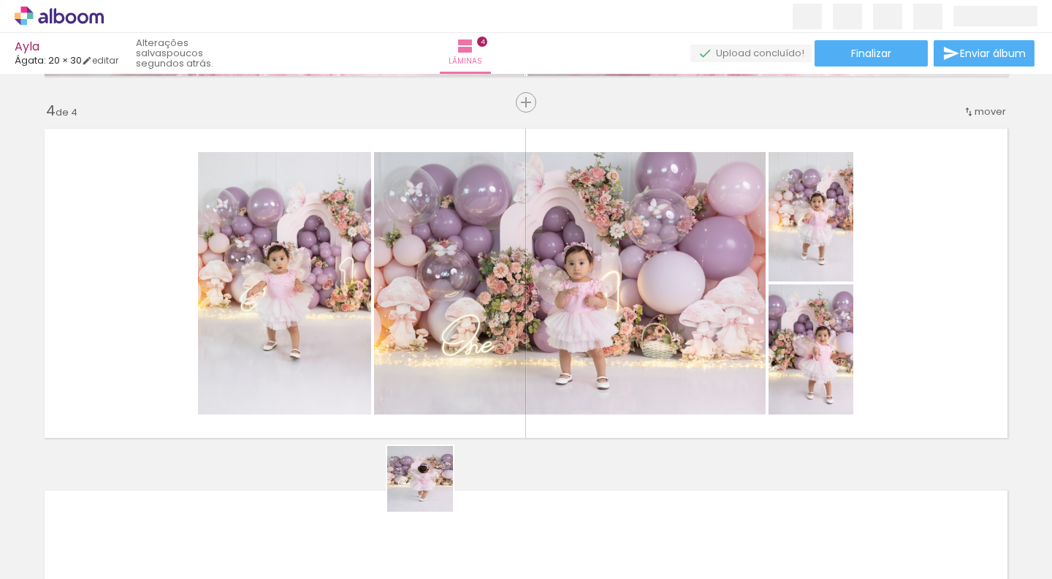
scroll to position [1, 0]
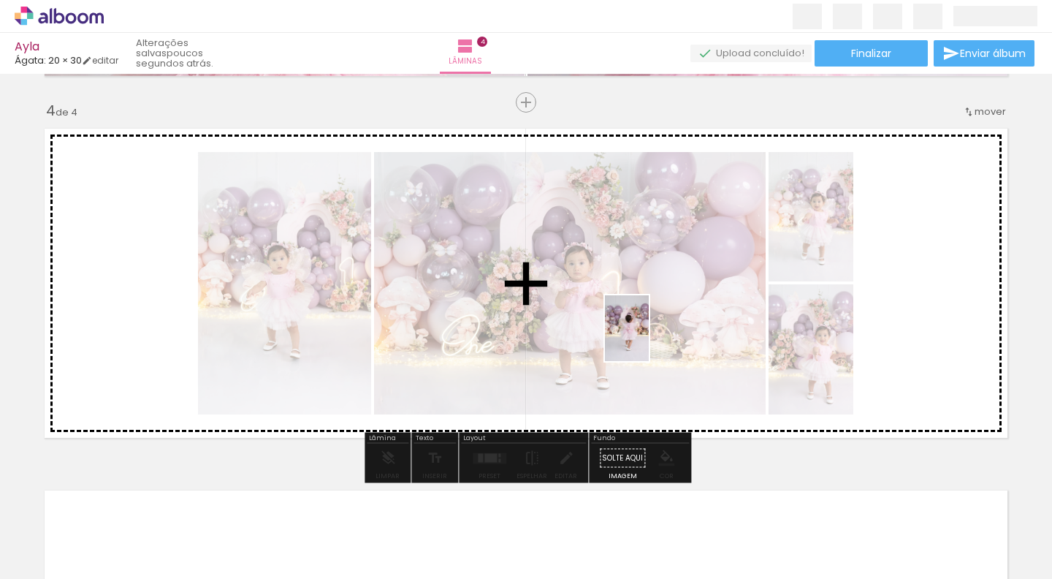
drag, startPoint x: 389, startPoint y: 529, endPoint x: 649, endPoint y: 339, distance: 322.0
click at [649, 339] on quentale-workspace at bounding box center [526, 289] width 1052 height 579
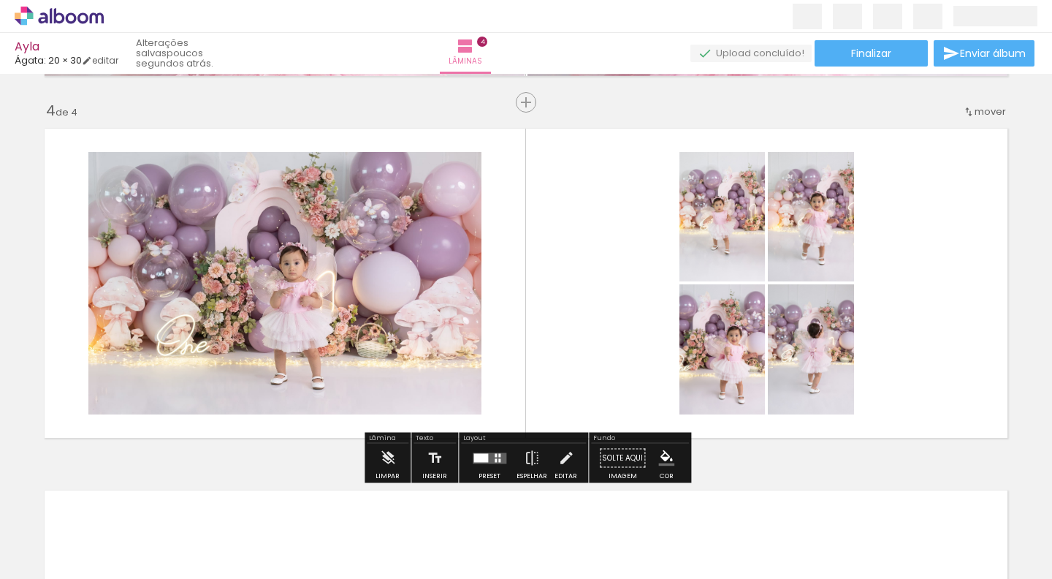
click at [486, 460] on quentale-layouter at bounding box center [490, 457] width 34 height 11
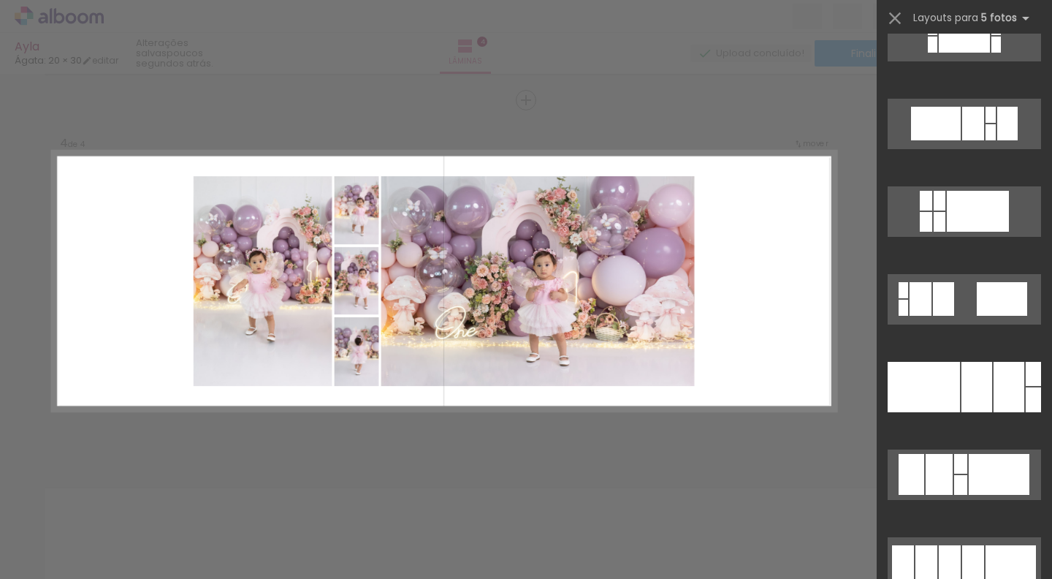
scroll to position [1524, 0]
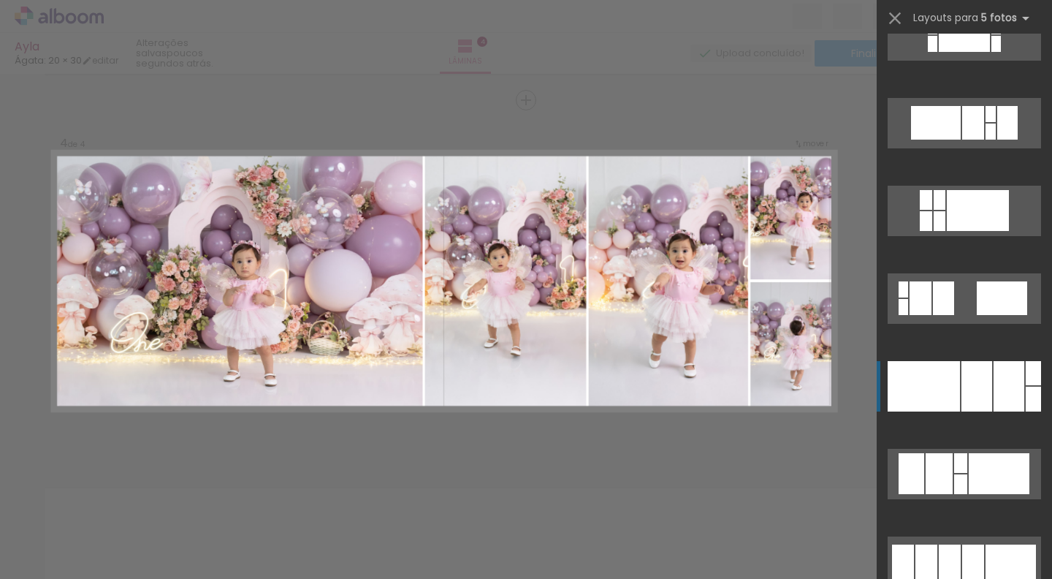
click at [945, 405] on div at bounding box center [924, 386] width 72 height 50
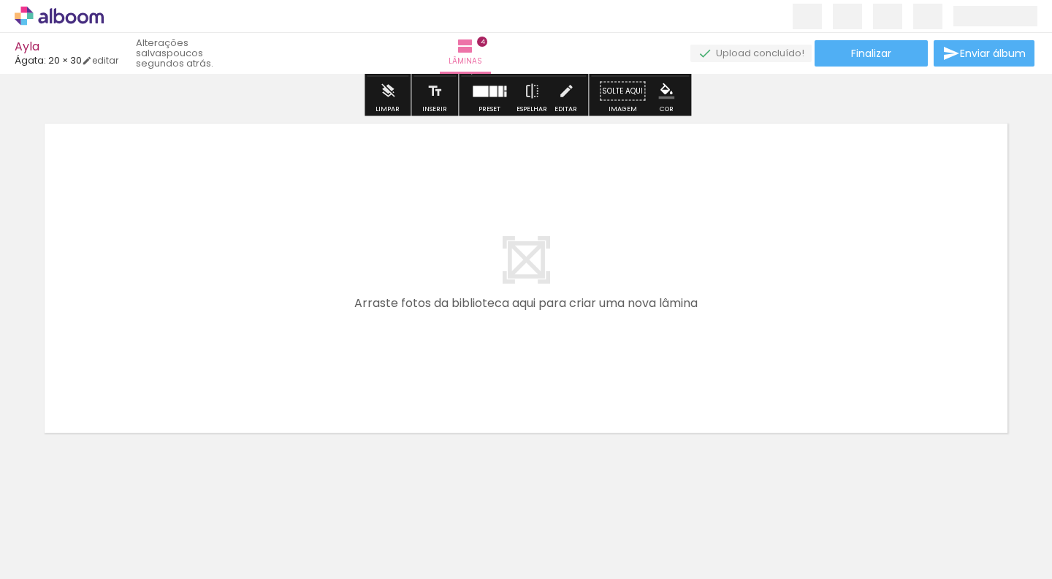
scroll to position [0, 0]
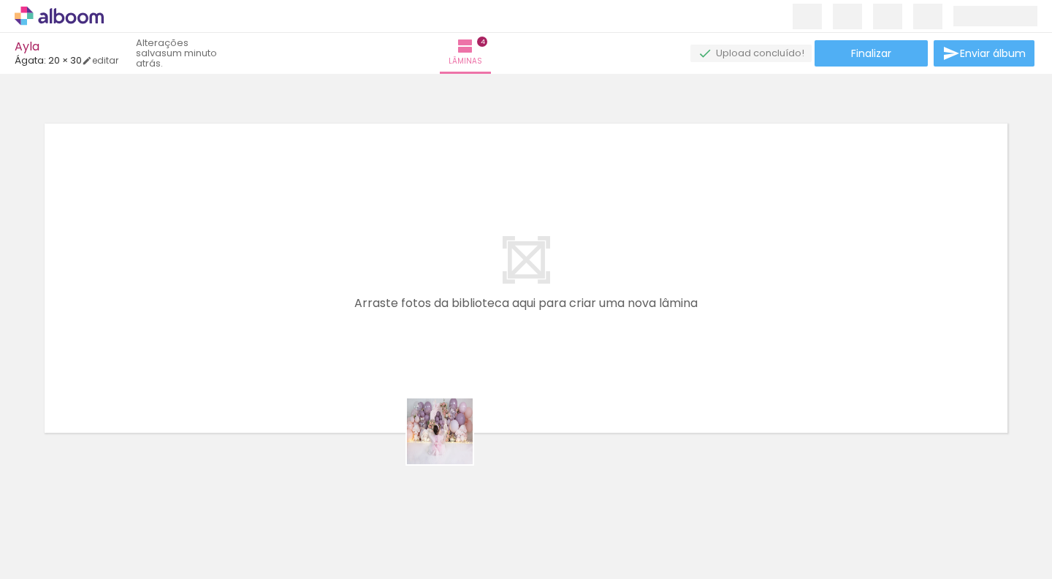
drag, startPoint x: 462, startPoint y: 542, endPoint x: 449, endPoint y: 433, distance: 109.7
click at [449, 433] on quentale-workspace at bounding box center [526, 289] width 1052 height 579
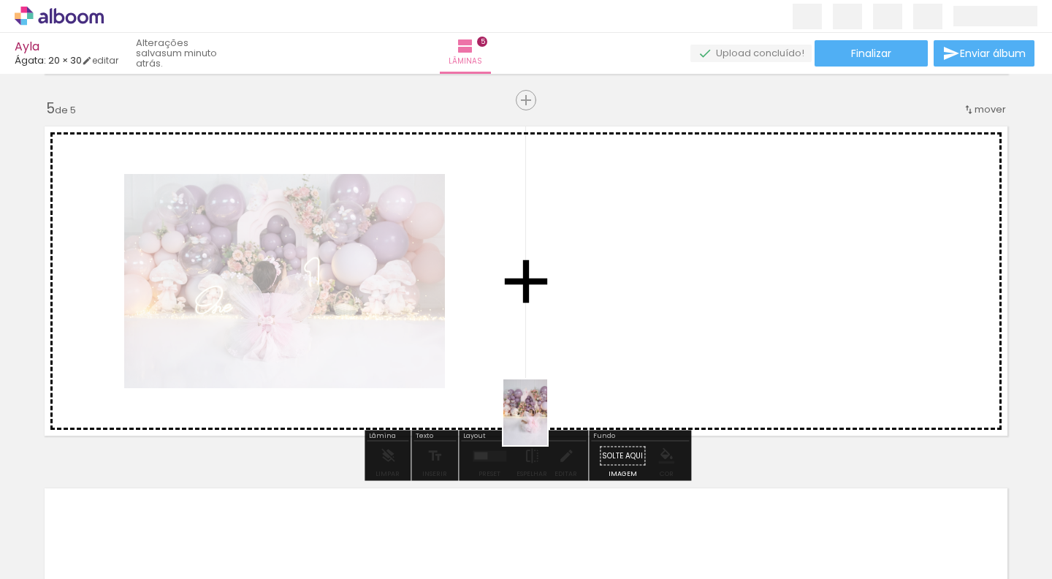
drag, startPoint x: 546, startPoint y: 545, endPoint x: 547, endPoint y: 423, distance: 122.0
click at [547, 423] on quentale-workspace at bounding box center [526, 289] width 1052 height 579
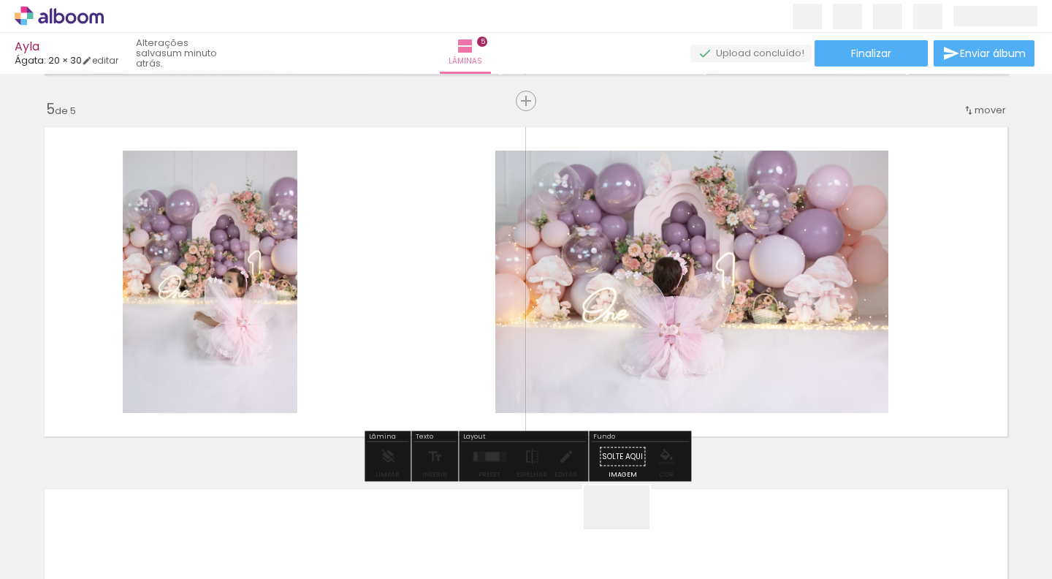
drag, startPoint x: 627, startPoint y: 536, endPoint x: 619, endPoint y: 393, distance: 143.4
click at [619, 393] on quentale-workspace at bounding box center [526, 289] width 1052 height 579
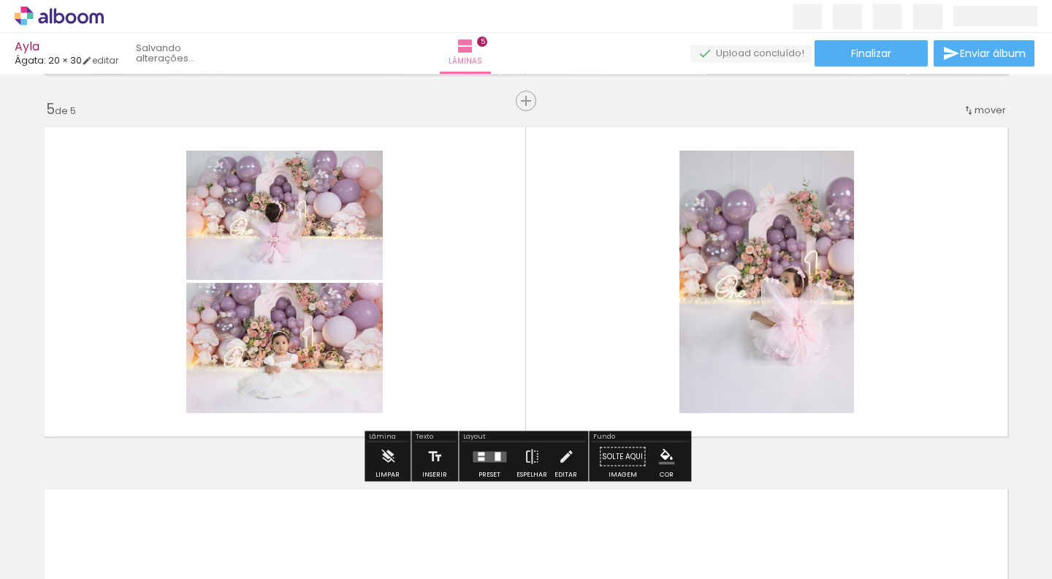
scroll to position [1440, 0]
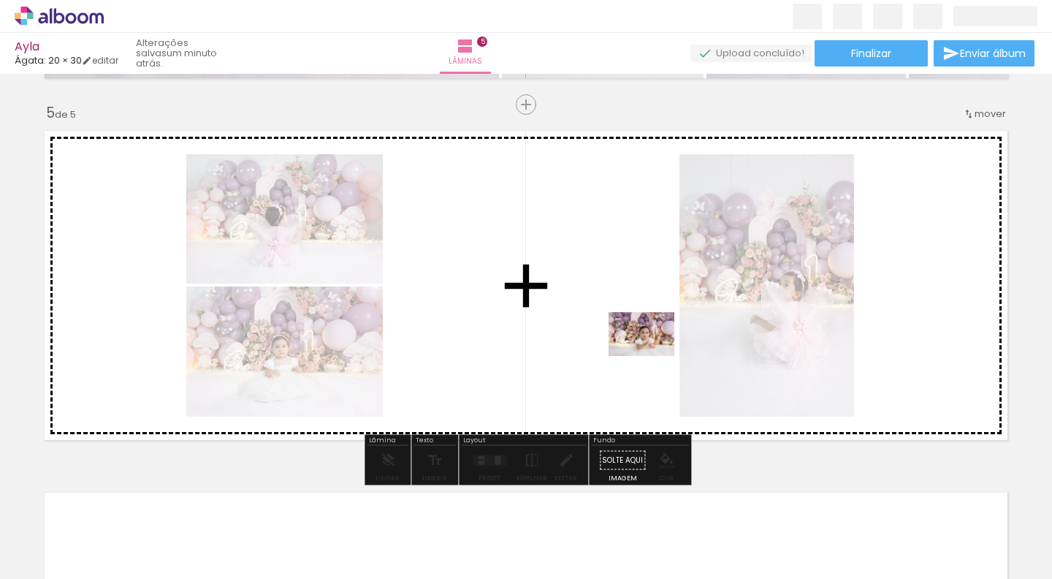
drag, startPoint x: 714, startPoint y: 543, endPoint x: 652, endPoint y: 353, distance: 200.7
click at [652, 353] on quentale-workspace at bounding box center [526, 289] width 1052 height 579
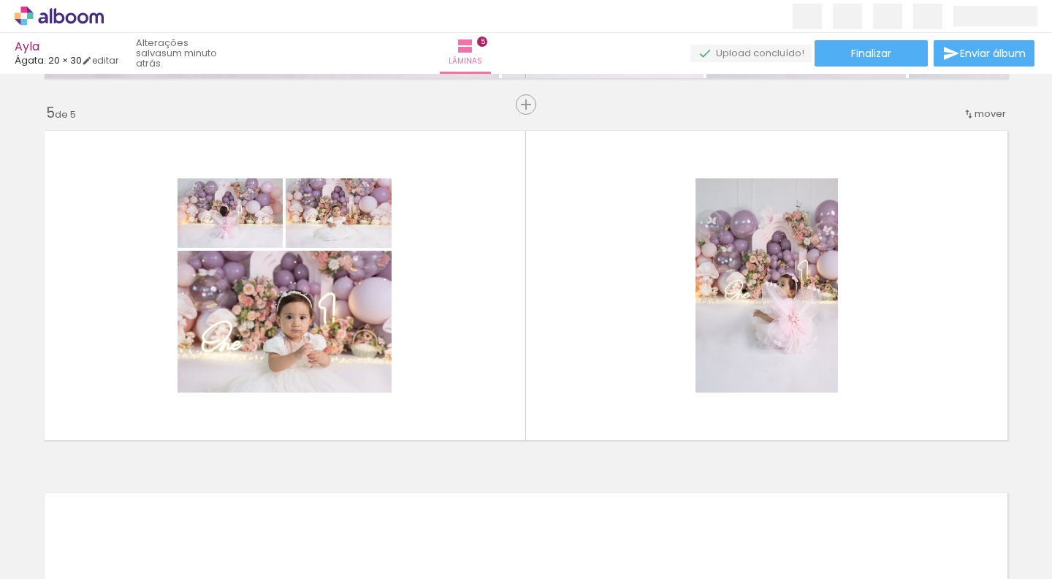
scroll to position [1, 0]
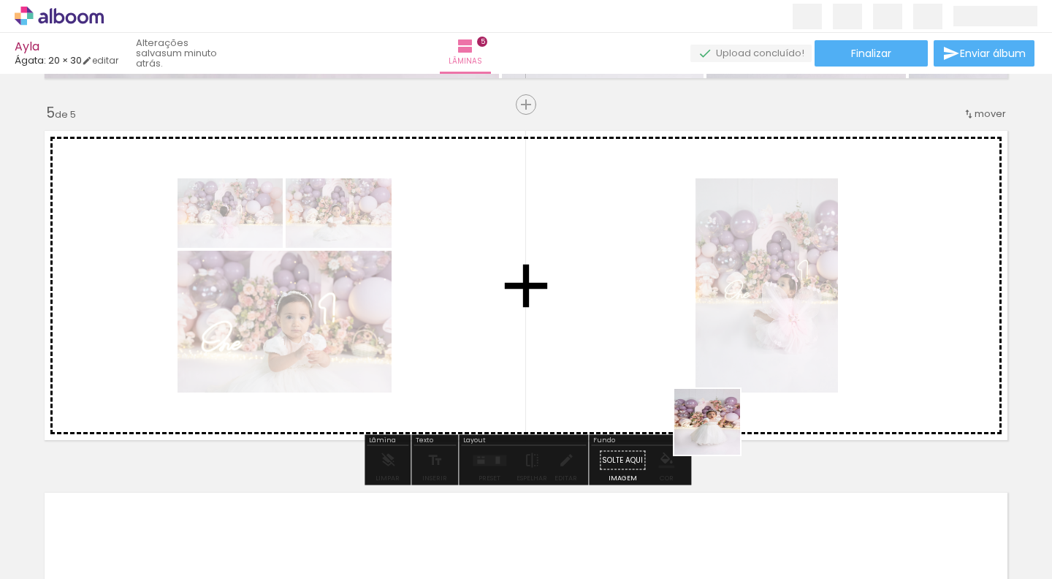
drag, startPoint x: 809, startPoint y: 554, endPoint x: 676, endPoint y: 372, distance: 225.5
click at [676, 372] on quentale-workspace at bounding box center [526, 289] width 1052 height 579
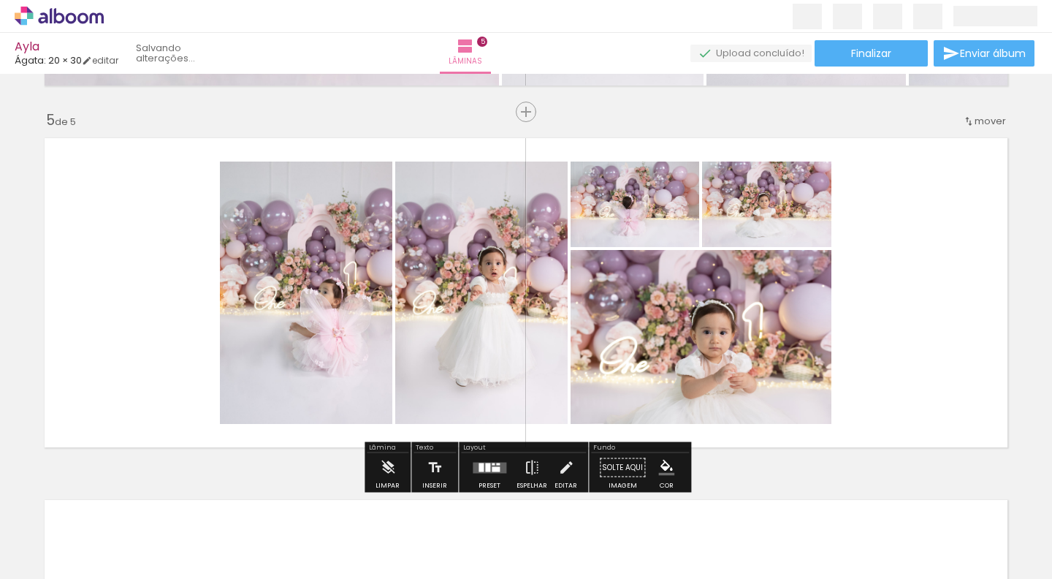
scroll to position [0, 0]
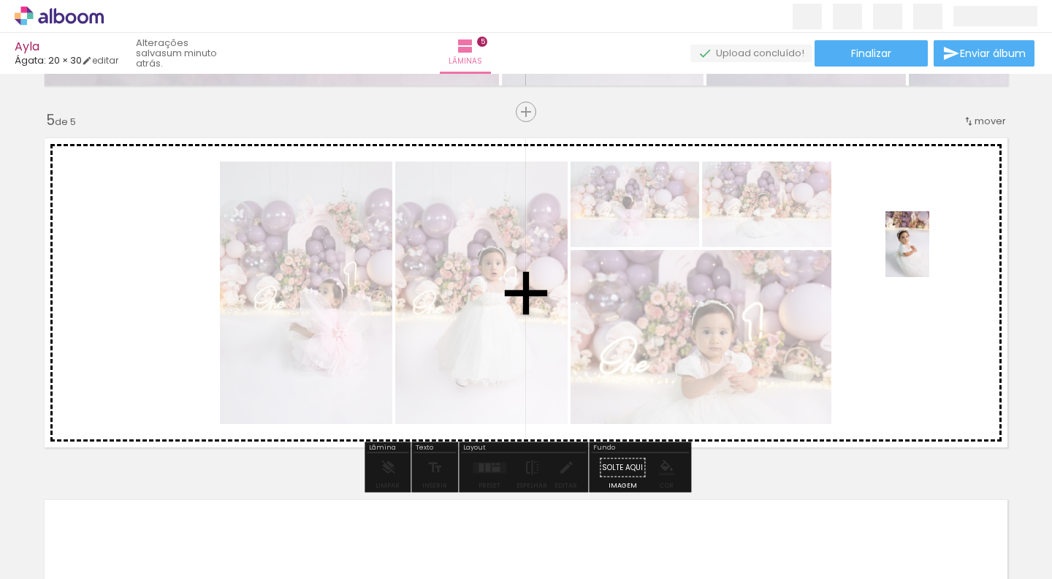
drag, startPoint x: 879, startPoint y: 546, endPoint x: 929, endPoint y: 255, distance: 294.9
click at [929, 255] on quentale-workspace at bounding box center [526, 289] width 1052 height 579
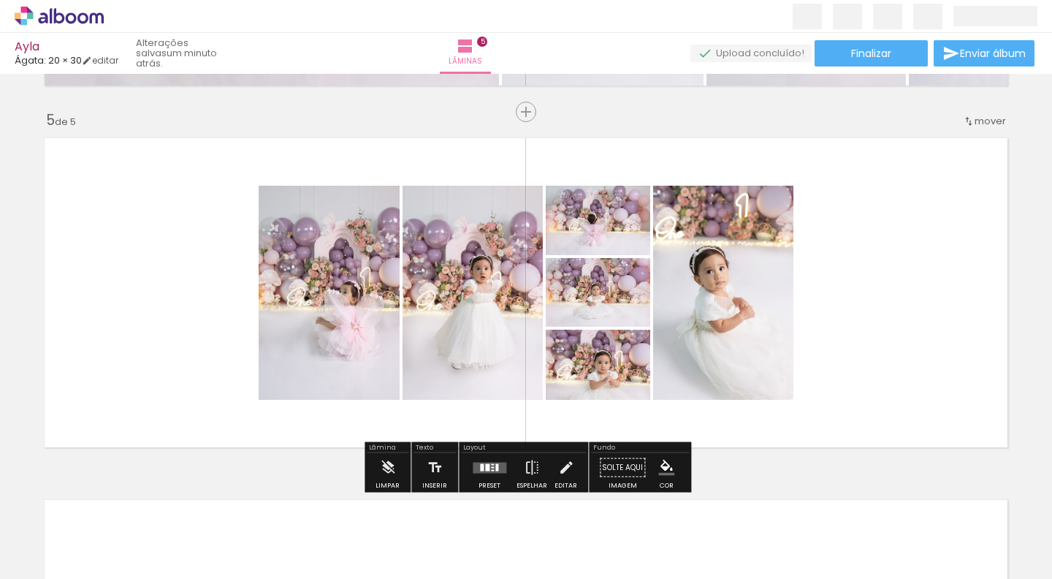
click at [480, 468] on div at bounding box center [482, 466] width 4 height 7
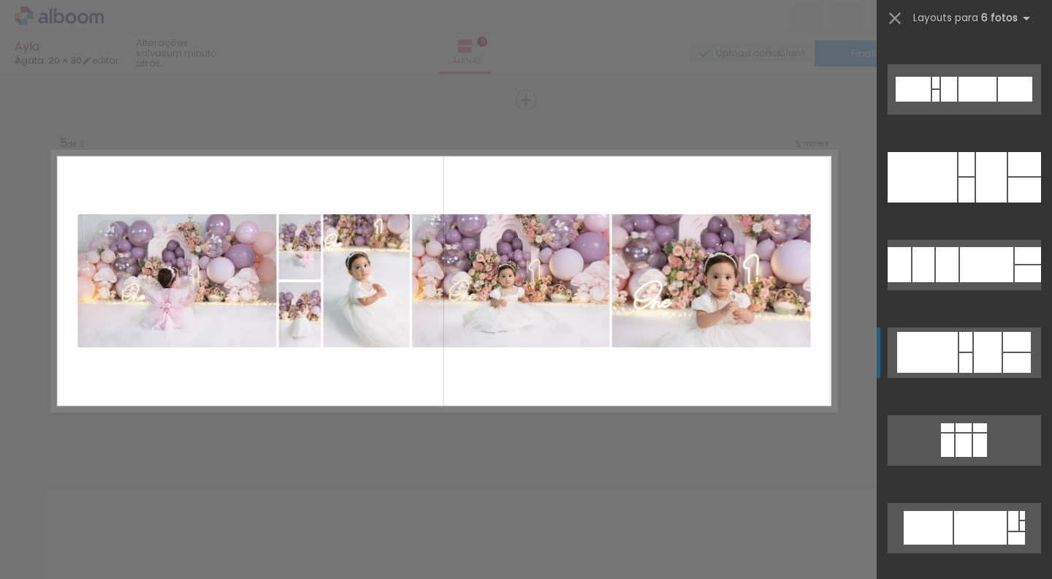
scroll to position [1471, 0]
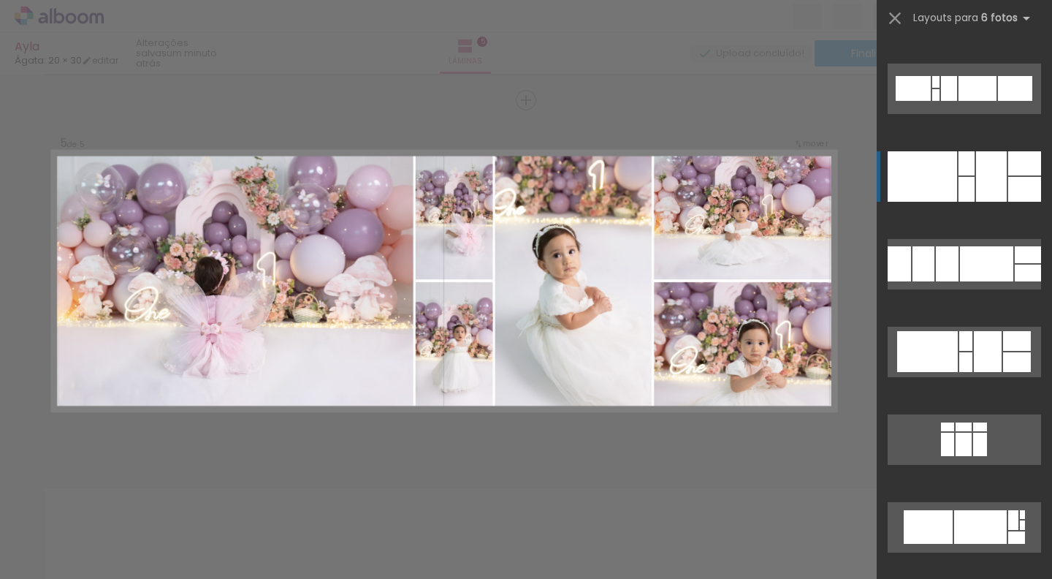
click at [952, 180] on div at bounding box center [922, 176] width 69 height 50
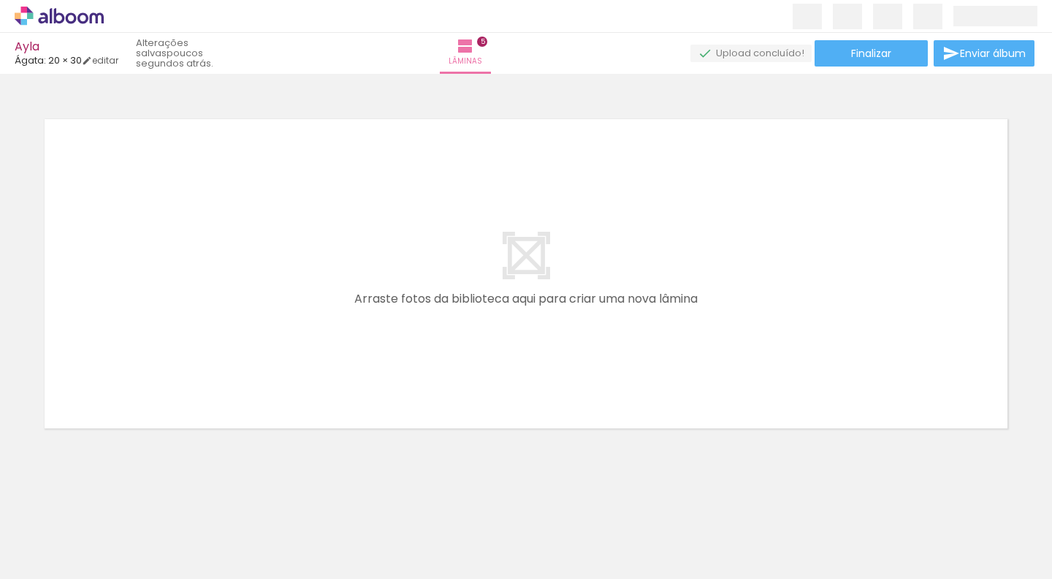
scroll to position [0, 0]
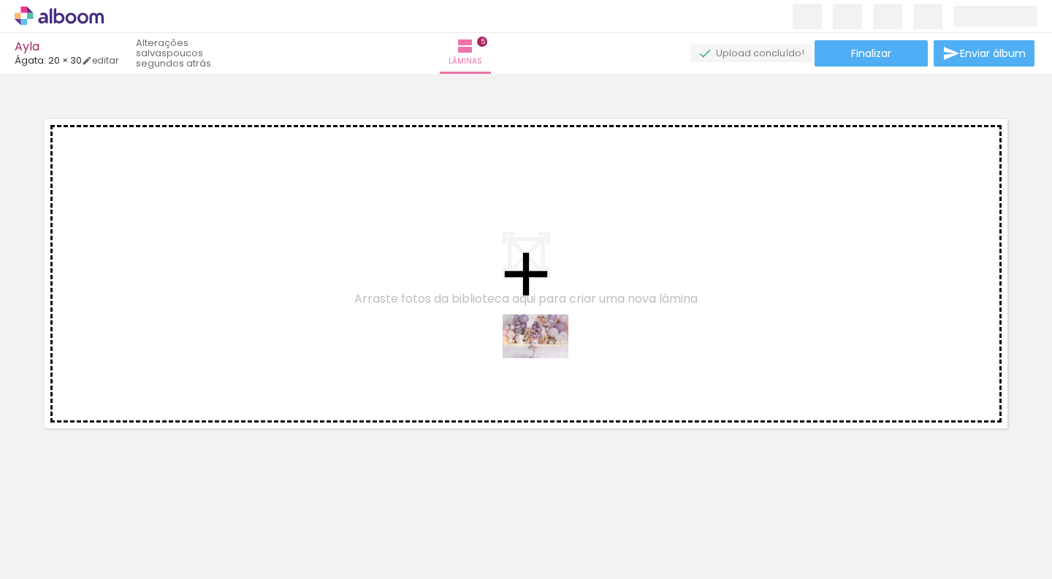
drag, startPoint x: 646, startPoint y: 545, endPoint x: 546, endPoint y: 358, distance: 211.8
click at [546, 358] on quentale-workspace at bounding box center [526, 289] width 1052 height 579
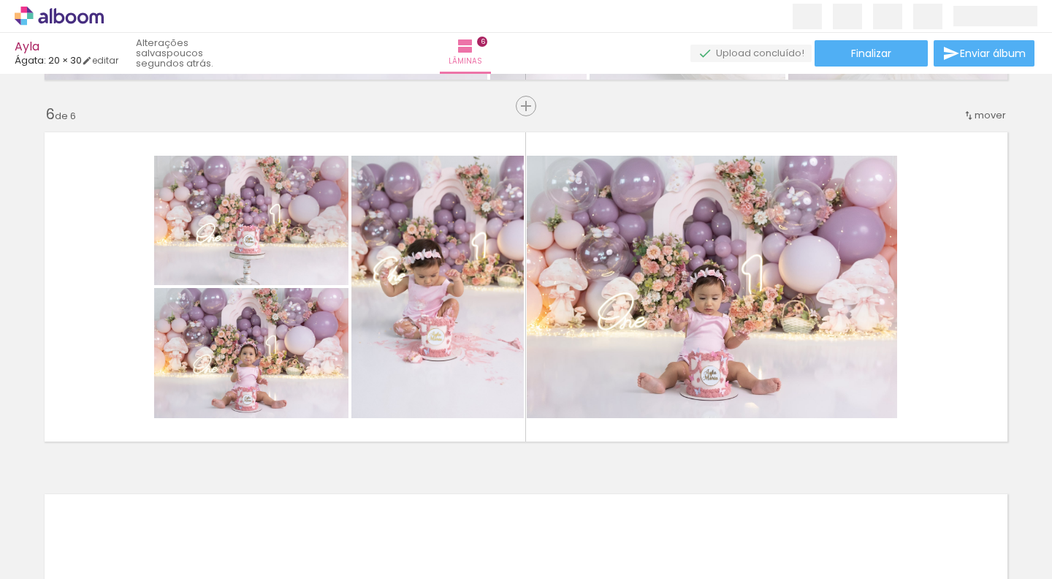
scroll to position [0, 663]
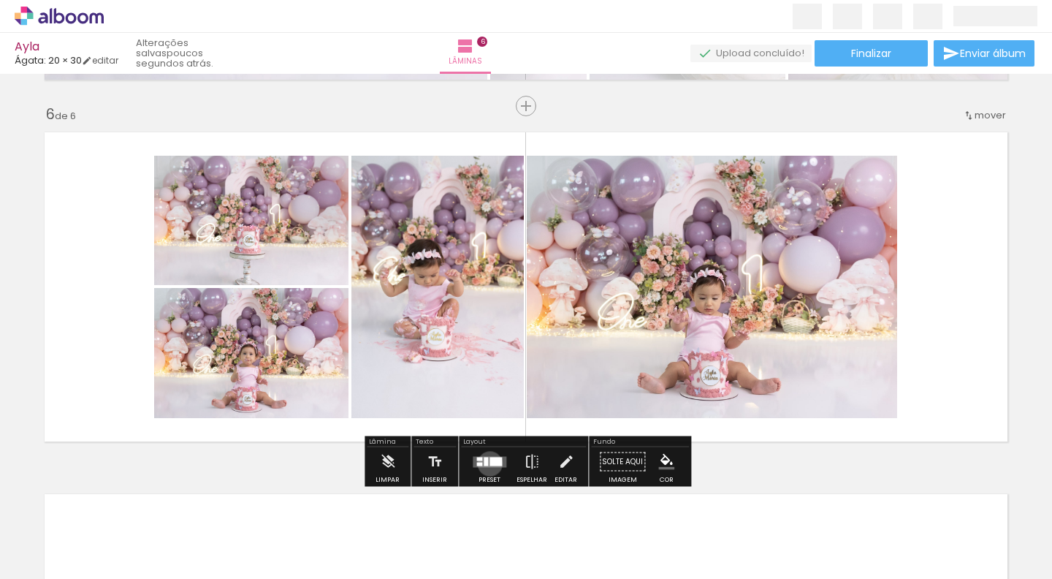
click at [486, 463] on quentale-layouter at bounding box center [490, 461] width 34 height 11
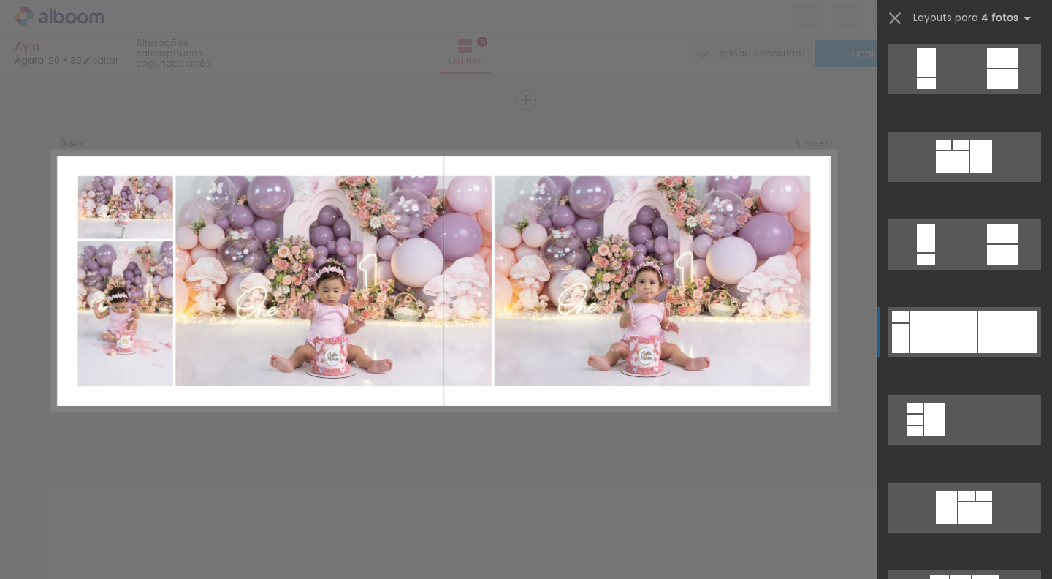
scroll to position [2363, 0]
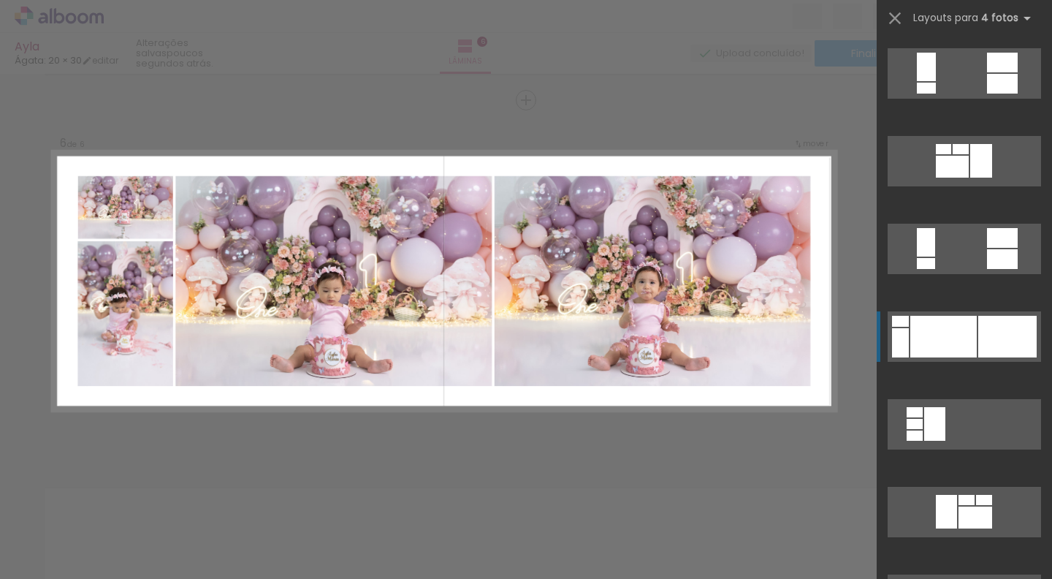
click at [964, 345] on div at bounding box center [943, 337] width 66 height 42
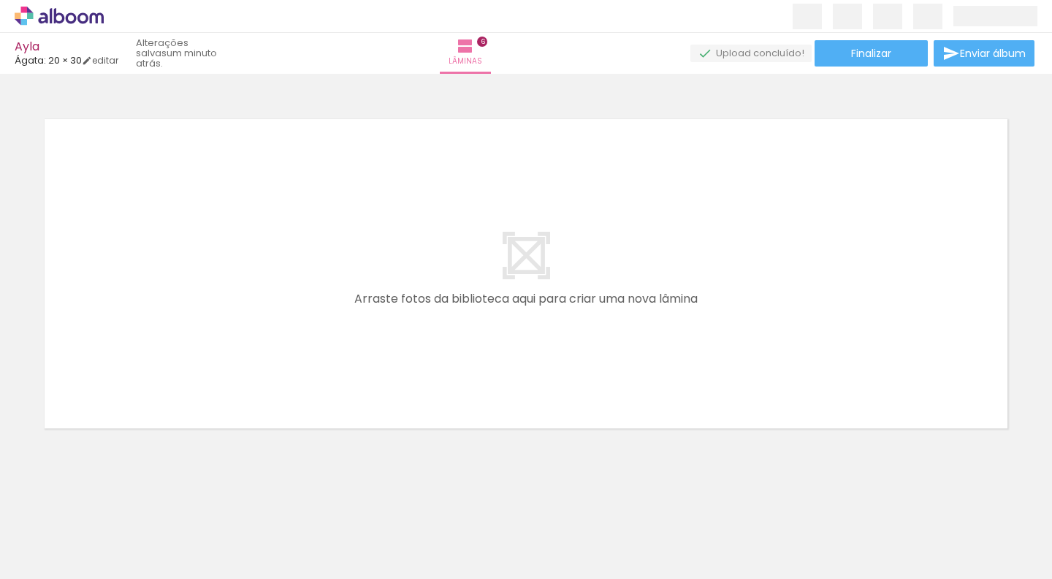
scroll to position [0, 522]
click at [454, 519] on div at bounding box center [442, 529] width 48 height 72
drag, startPoint x: 449, startPoint y: 514, endPoint x: 435, endPoint y: 428, distance: 87.3
click at [435, 428] on quentale-workspace at bounding box center [526, 289] width 1052 height 579
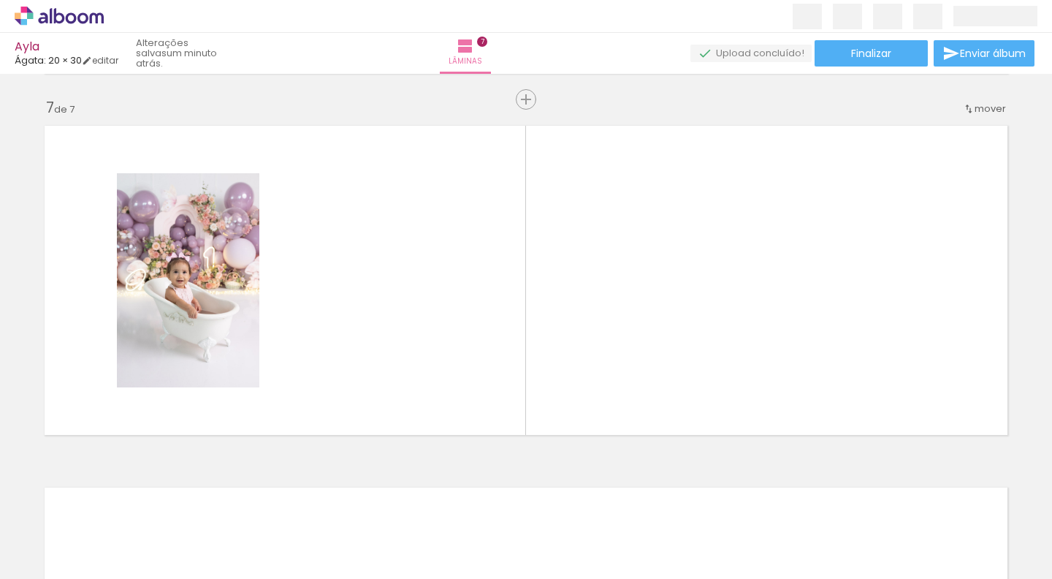
scroll to position [2167, 0]
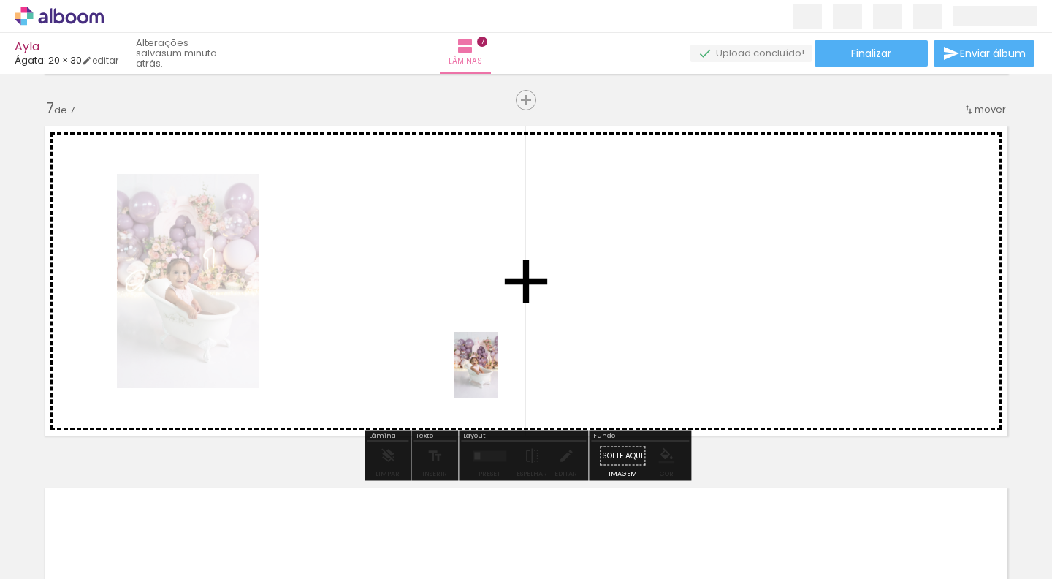
drag, startPoint x: 530, startPoint y: 531, endPoint x: 498, endPoint y: 375, distance: 159.4
click at [498, 375] on quentale-workspace at bounding box center [526, 289] width 1052 height 579
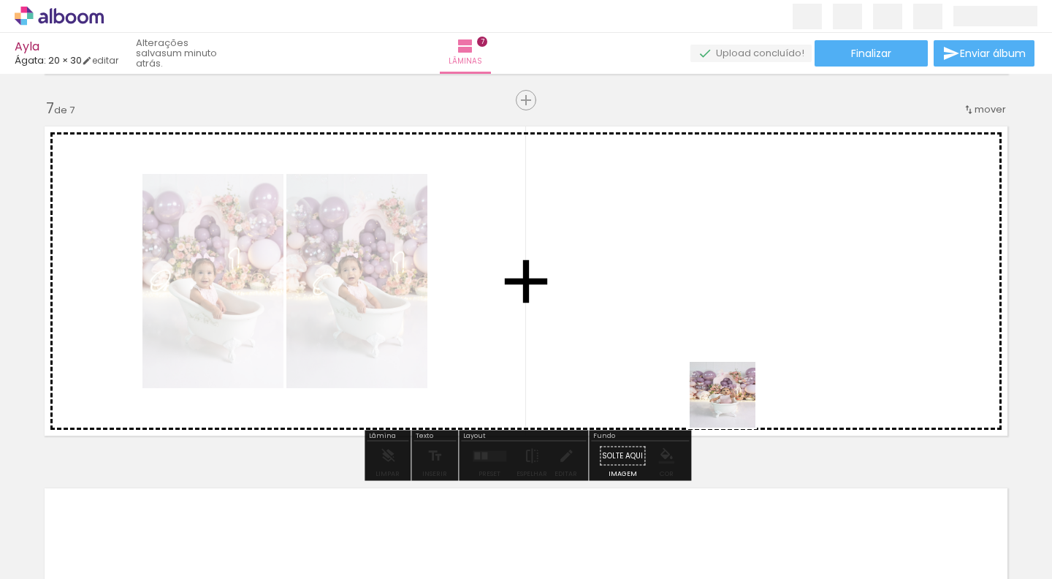
drag, startPoint x: 749, startPoint y: 459, endPoint x: 722, endPoint y: 373, distance: 91.0
click at [722, 373] on quentale-workspace at bounding box center [526, 289] width 1052 height 579
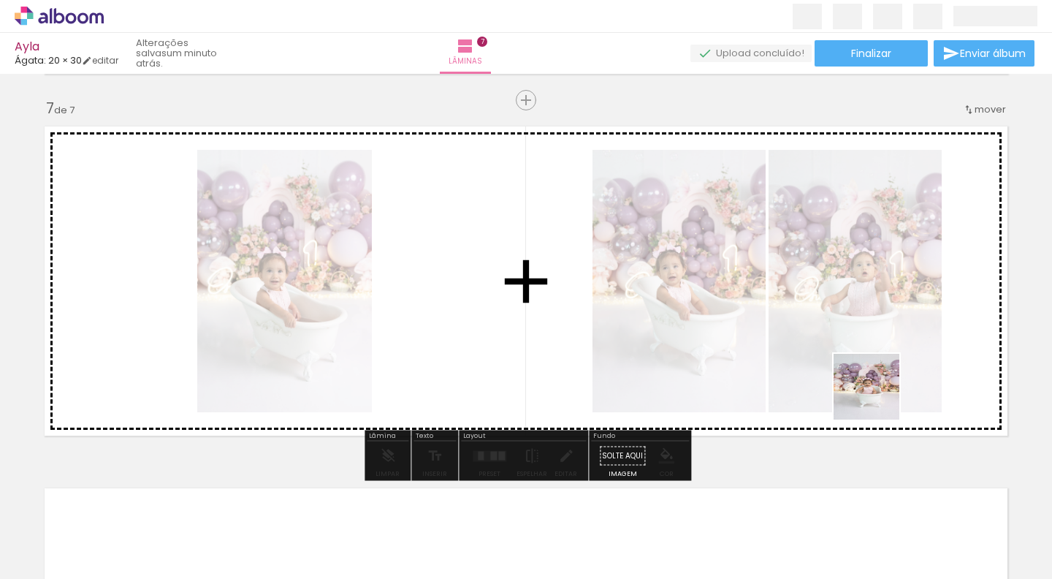
drag, startPoint x: 912, startPoint y: 476, endPoint x: 849, endPoint y: 344, distance: 146.4
click at [849, 344] on quentale-workspace at bounding box center [526, 289] width 1052 height 579
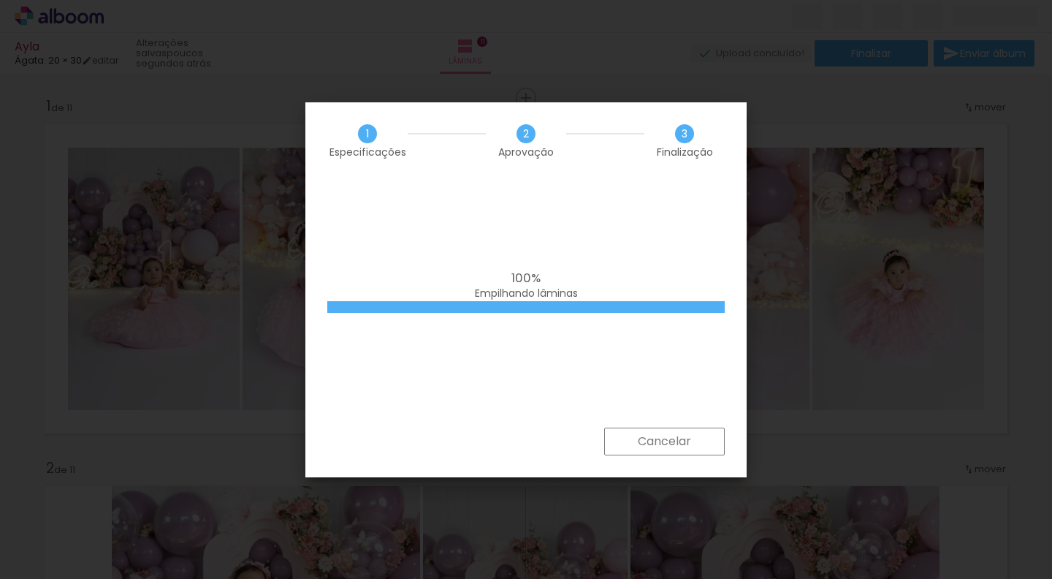
scroll to position [0, 2739]
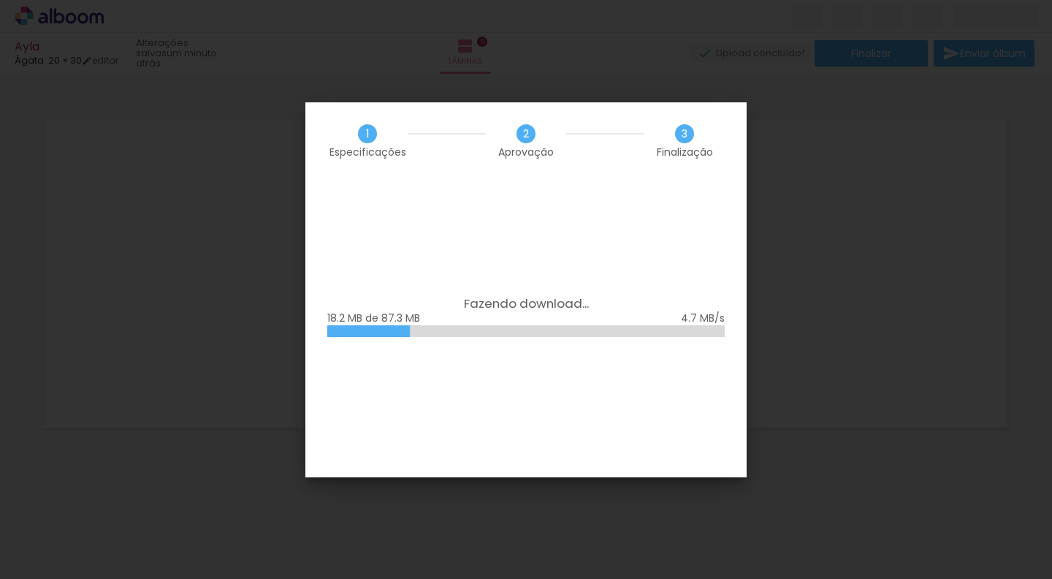
drag, startPoint x: 0, startPoint y: 0, endPoint x: 690, endPoint y: 405, distance: 800.2
click at [690, 340] on div "Fazendo download... 18.2 MB de 87.3 MB" at bounding box center [525, 328] width 441 height 298
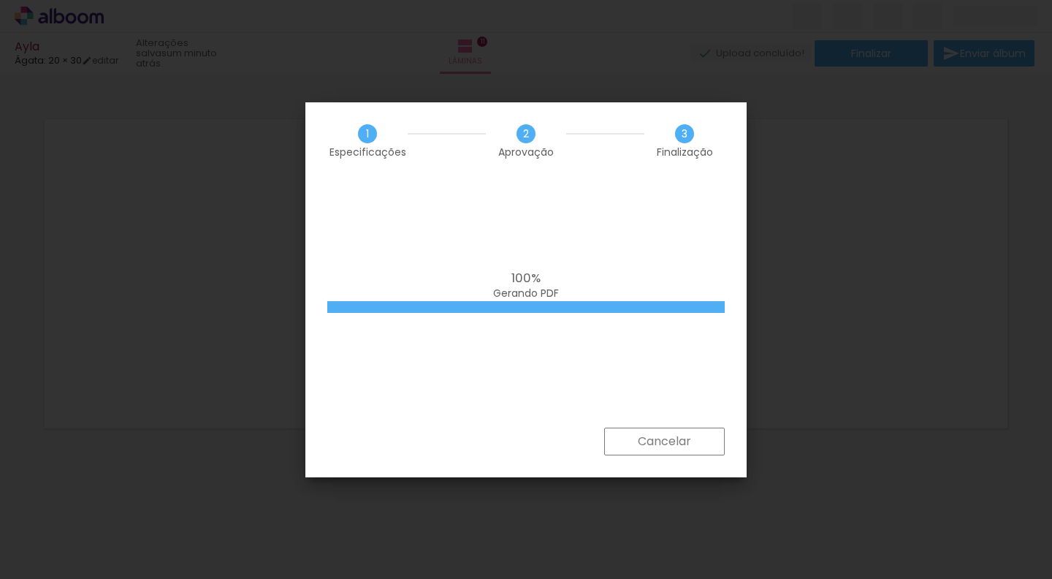
scroll to position [0, 2739]
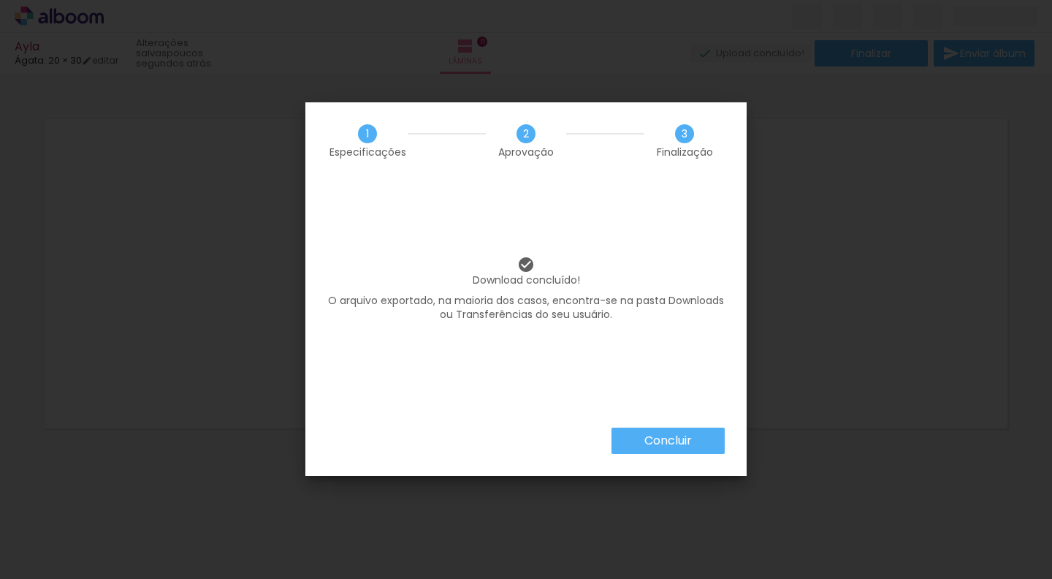
click at [0, 0] on slot "Concluir" at bounding box center [0, 0] width 0 height 0
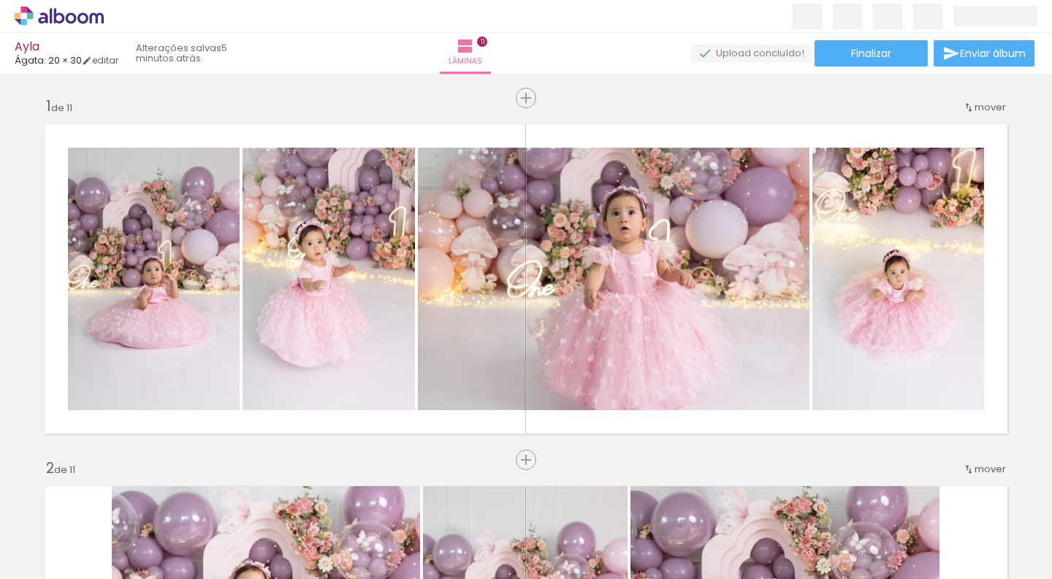
scroll to position [0, 2739]
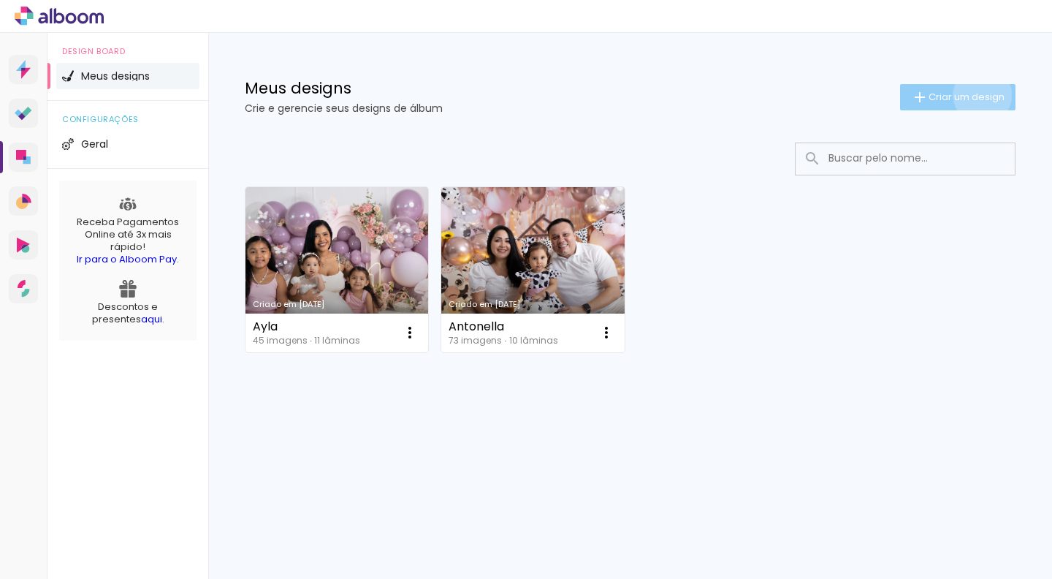
click at [980, 95] on span "Criar um design" at bounding box center [966, 96] width 76 height 9
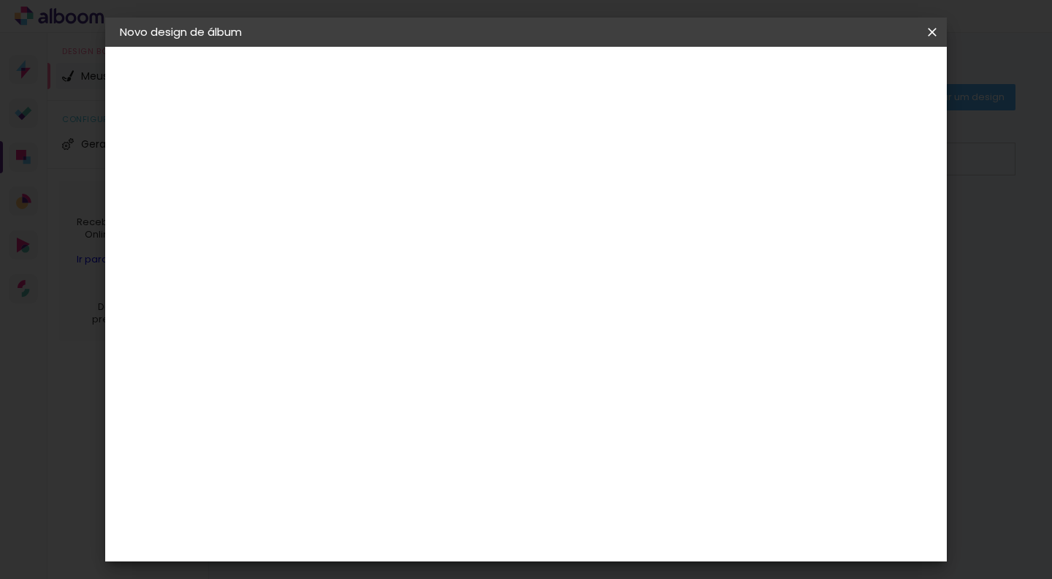
click at [359, 203] on input at bounding box center [359, 196] width 0 height 23
type input "Ayla"
type paper-input "Ayla"
click at [0, 0] on slot "Avançar" at bounding box center [0, 0] width 0 height 0
click at [407, 377] on paper-item "Ágata" at bounding box center [396, 384] width 158 height 32
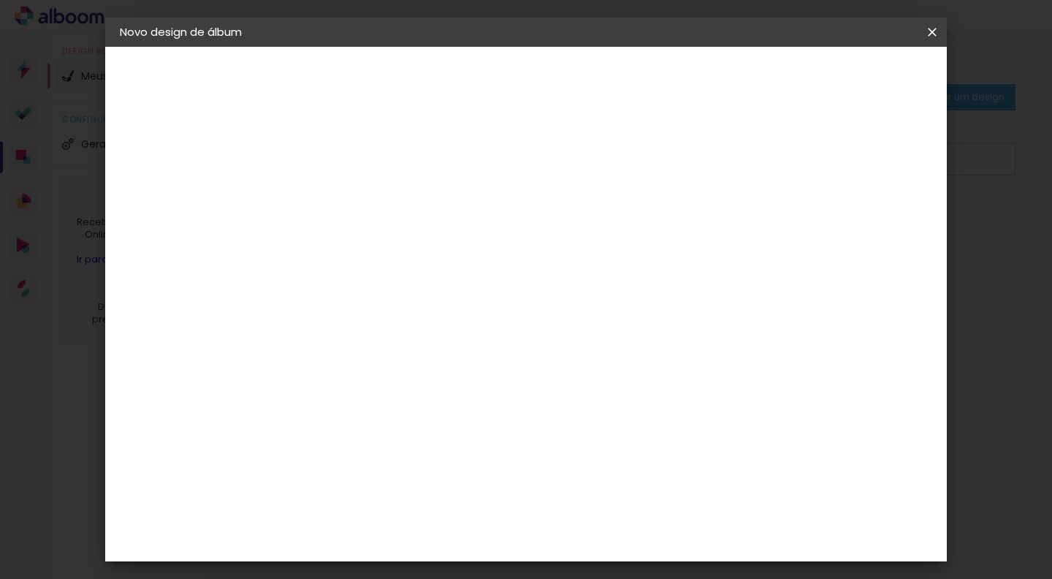
click at [0, 0] on slot "Avançar" at bounding box center [0, 0] width 0 height 0
click at [416, 246] on input "text" at bounding box center [387, 254] width 57 height 23
click at [547, 249] on paper-item "Luxo" at bounding box center [621, 242] width 292 height 29
type input "Luxo"
click at [511, 402] on span "20 × 30 cm" at bounding box center [484, 417] width 54 height 30
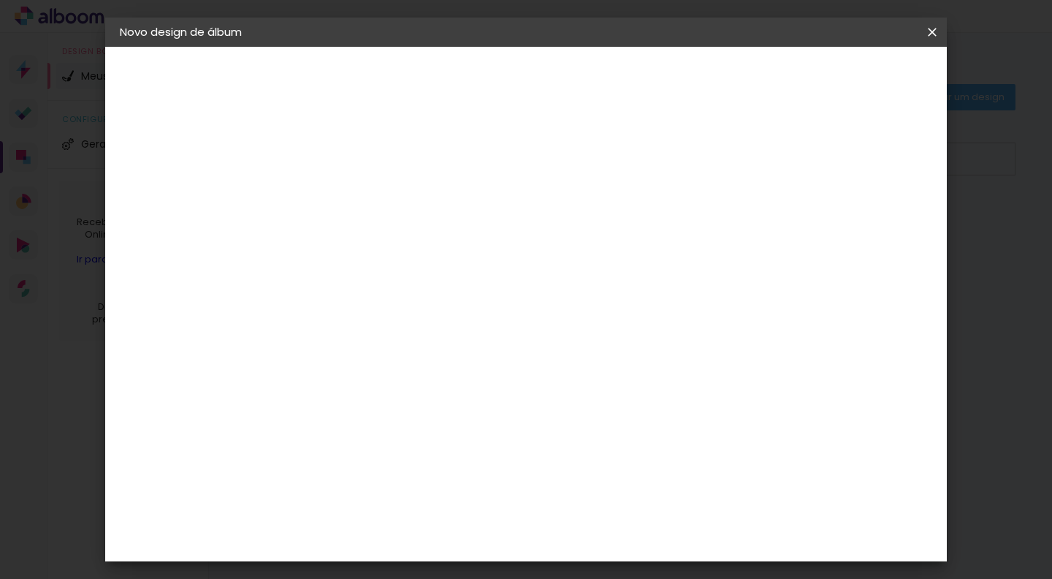
scroll to position [7, 0]
click at [0, 0] on slot "Avançar" at bounding box center [0, 0] width 0 height 0
type input "1"
type paper-input "1"
click at [366, 163] on input "1" at bounding box center [347, 157] width 50 height 18
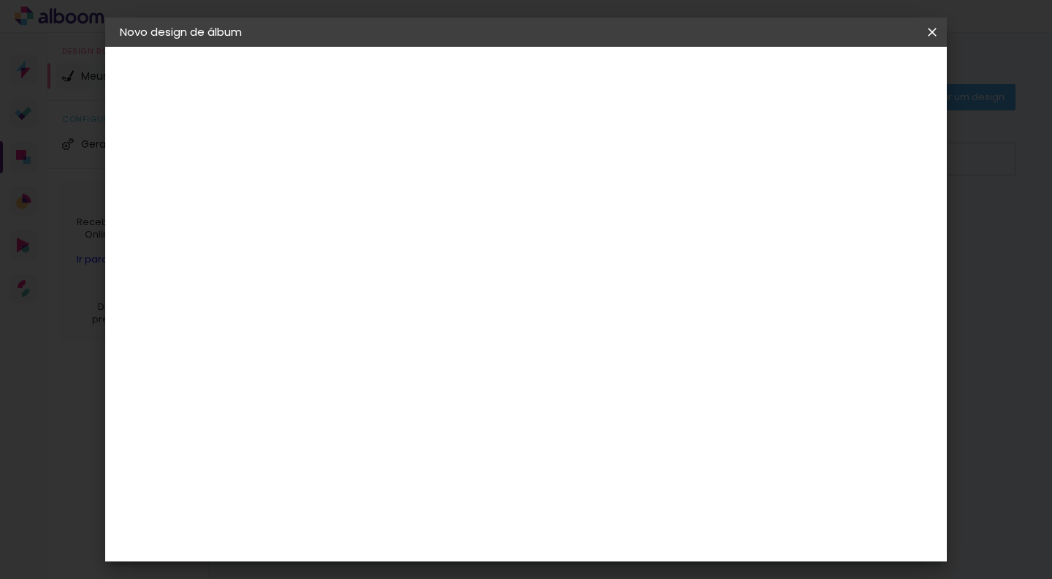
type input "2"
type paper-input "2"
click at [366, 152] on input "2" at bounding box center [347, 157] width 50 height 18
click at [935, 31] on iron-icon at bounding box center [932, 32] width 18 height 15
